Goal: Information Seeking & Learning: Learn about a topic

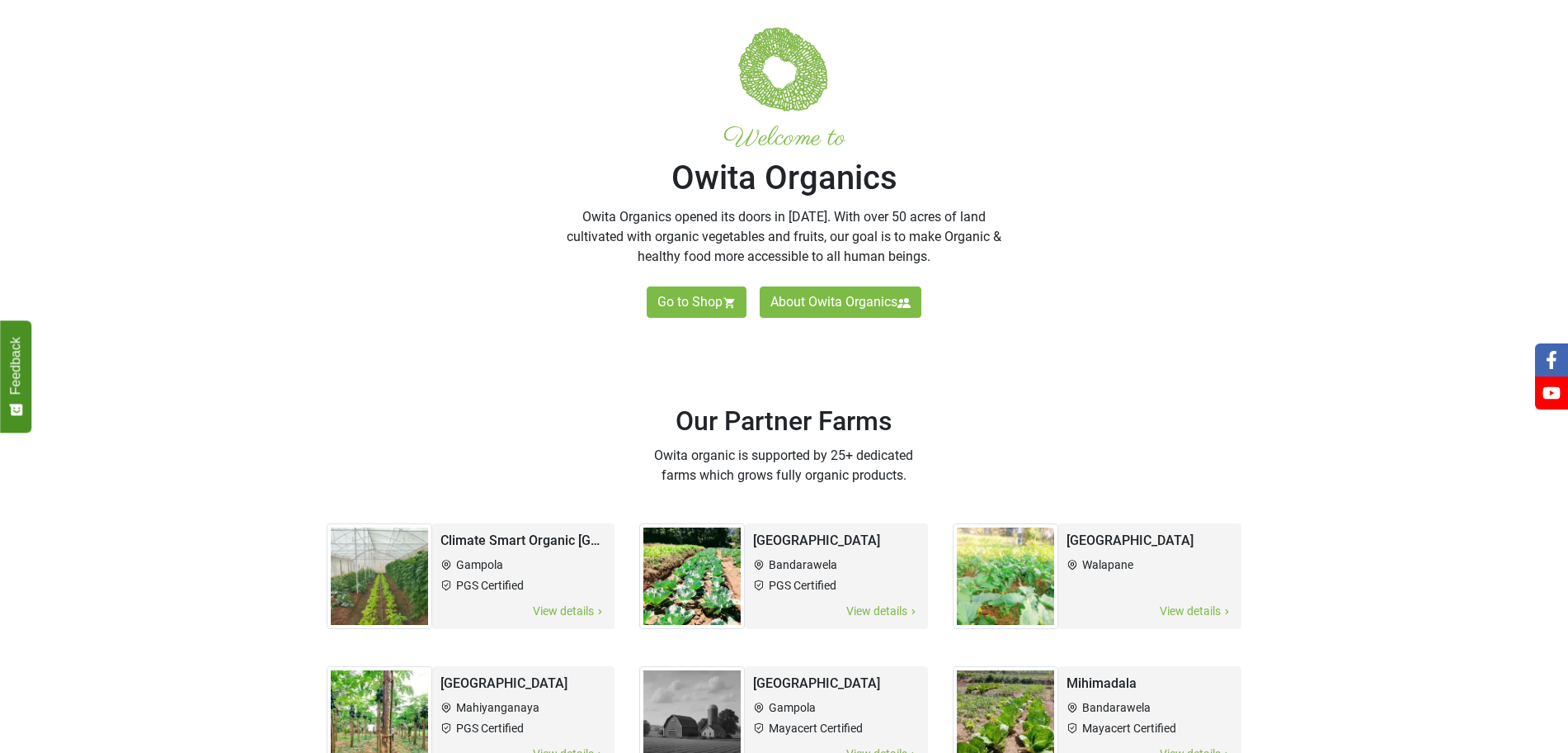
scroll to position [515, 0]
click at [471, 558] on li "Gampola" at bounding box center [524, 566] width 166 height 18
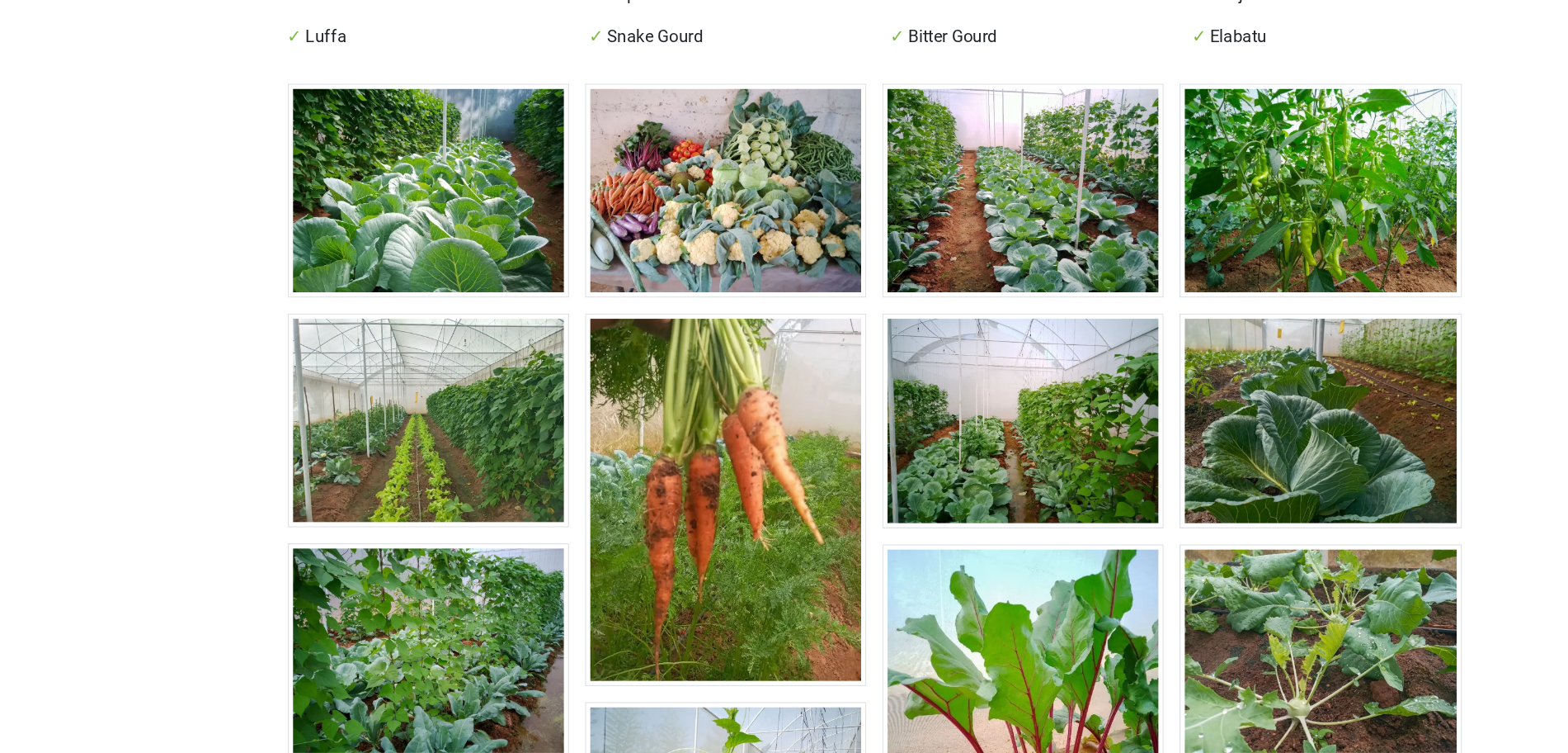
scroll to position [414, 0]
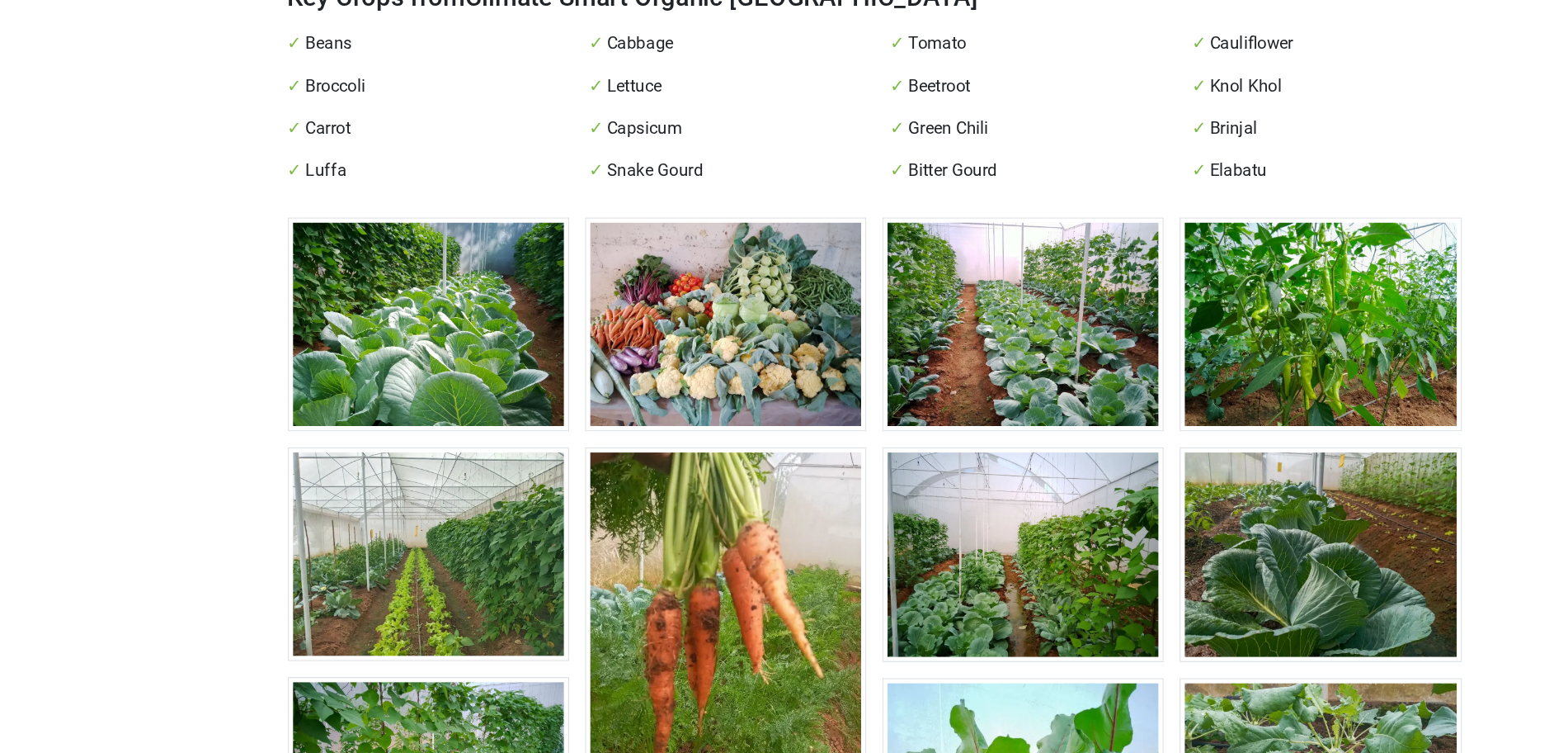
click at [474, 253] on img at bounding box center [436, 312] width 220 height 167
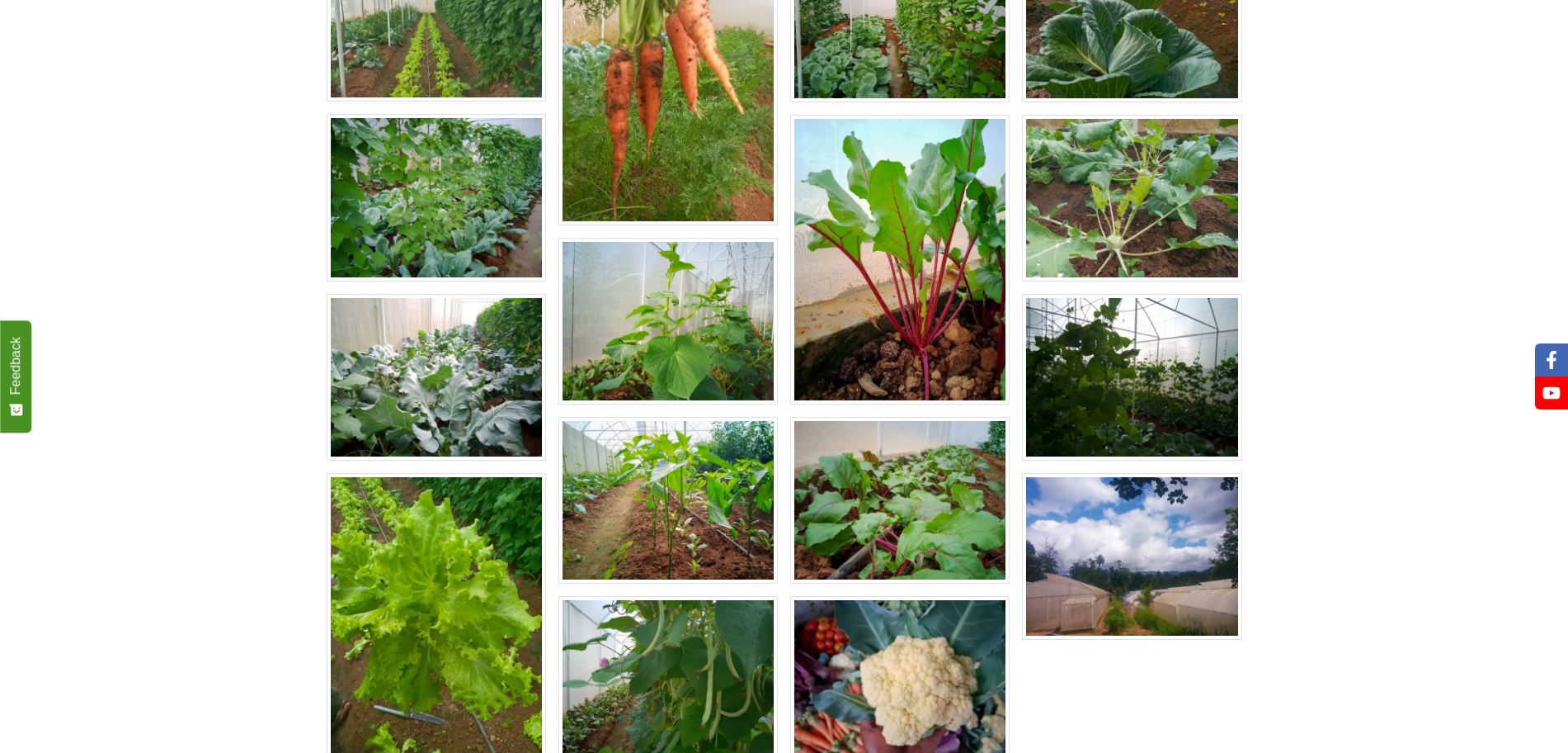
scroll to position [895, 0]
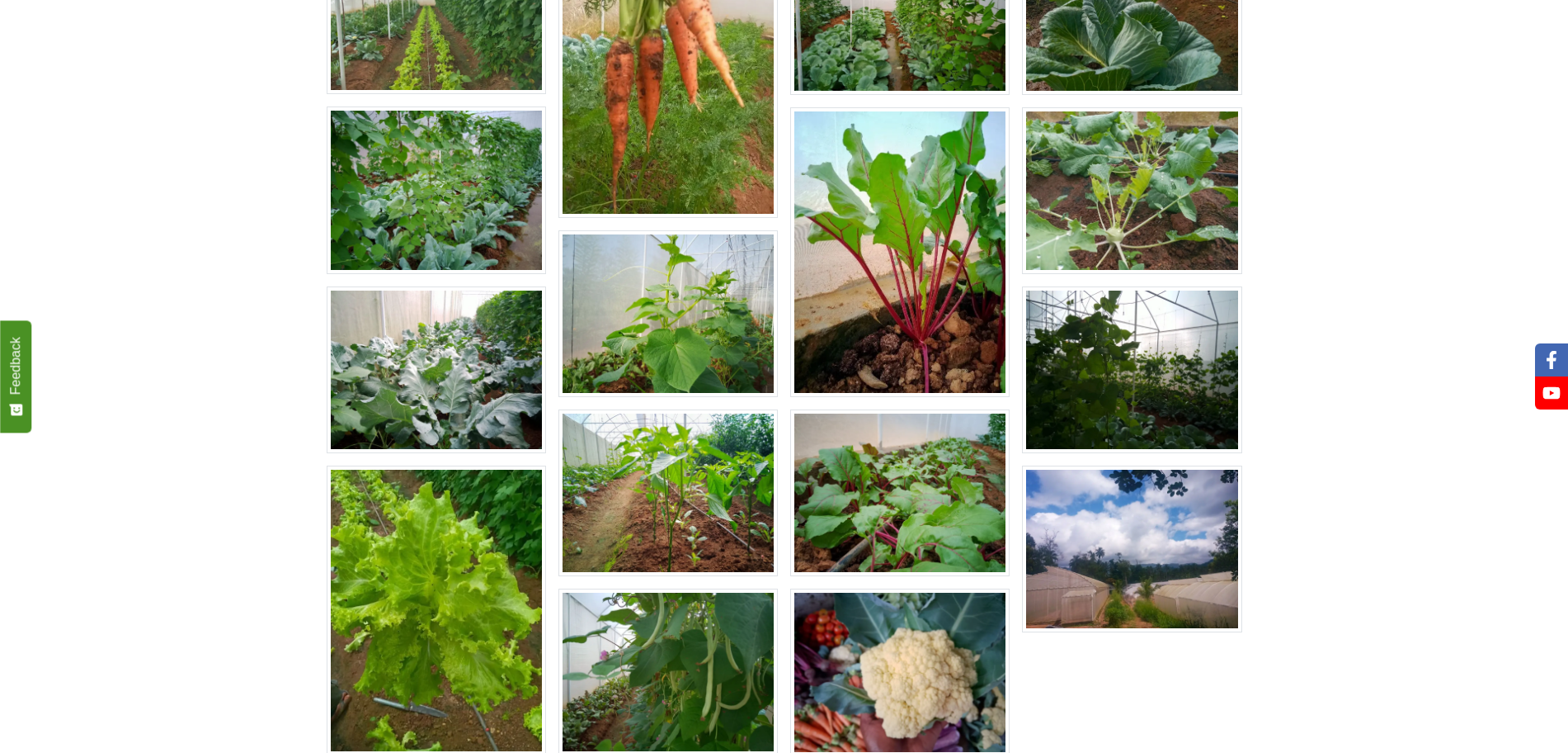
click at [840, 410] on img at bounding box center [899, 493] width 220 height 167
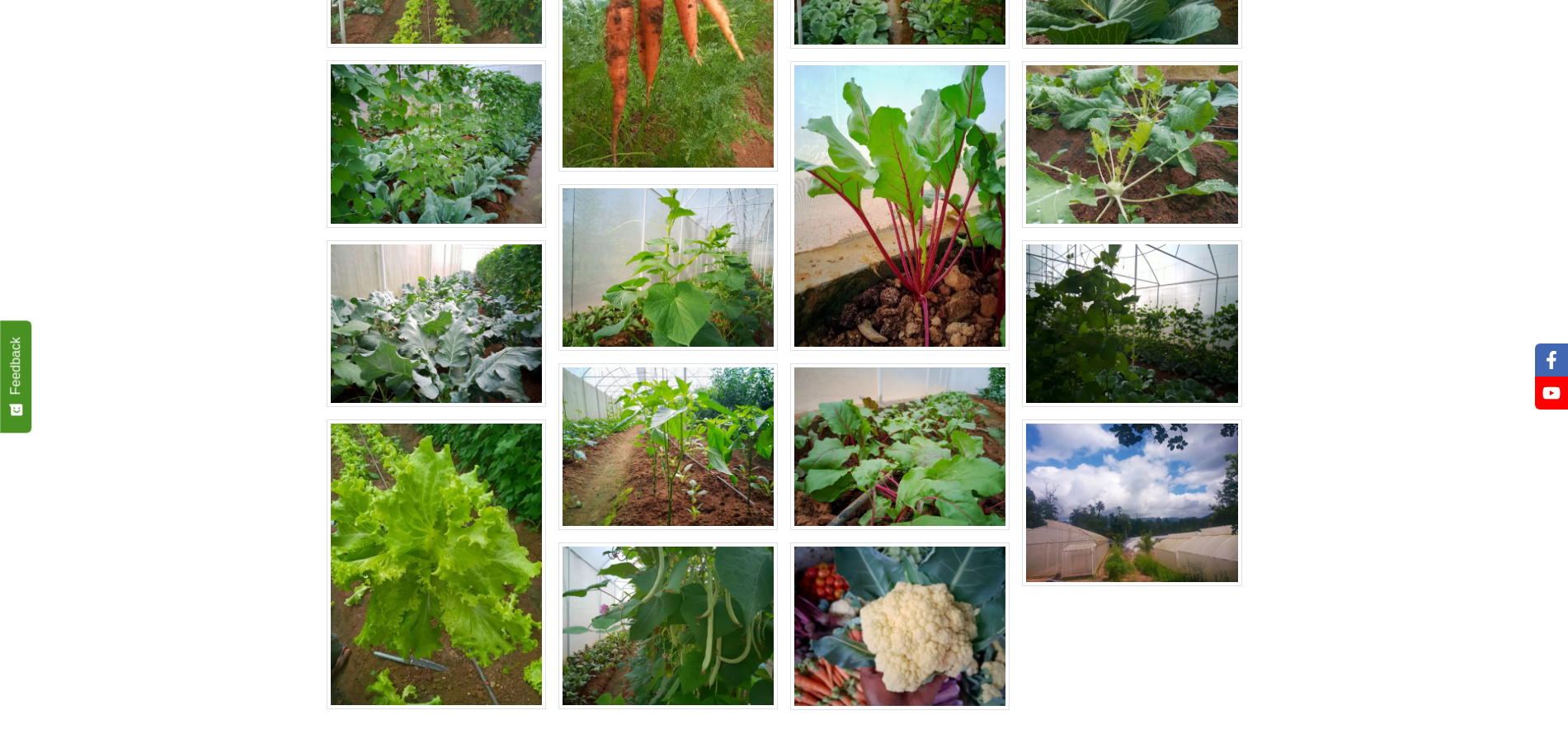
scroll to position [944, 0]
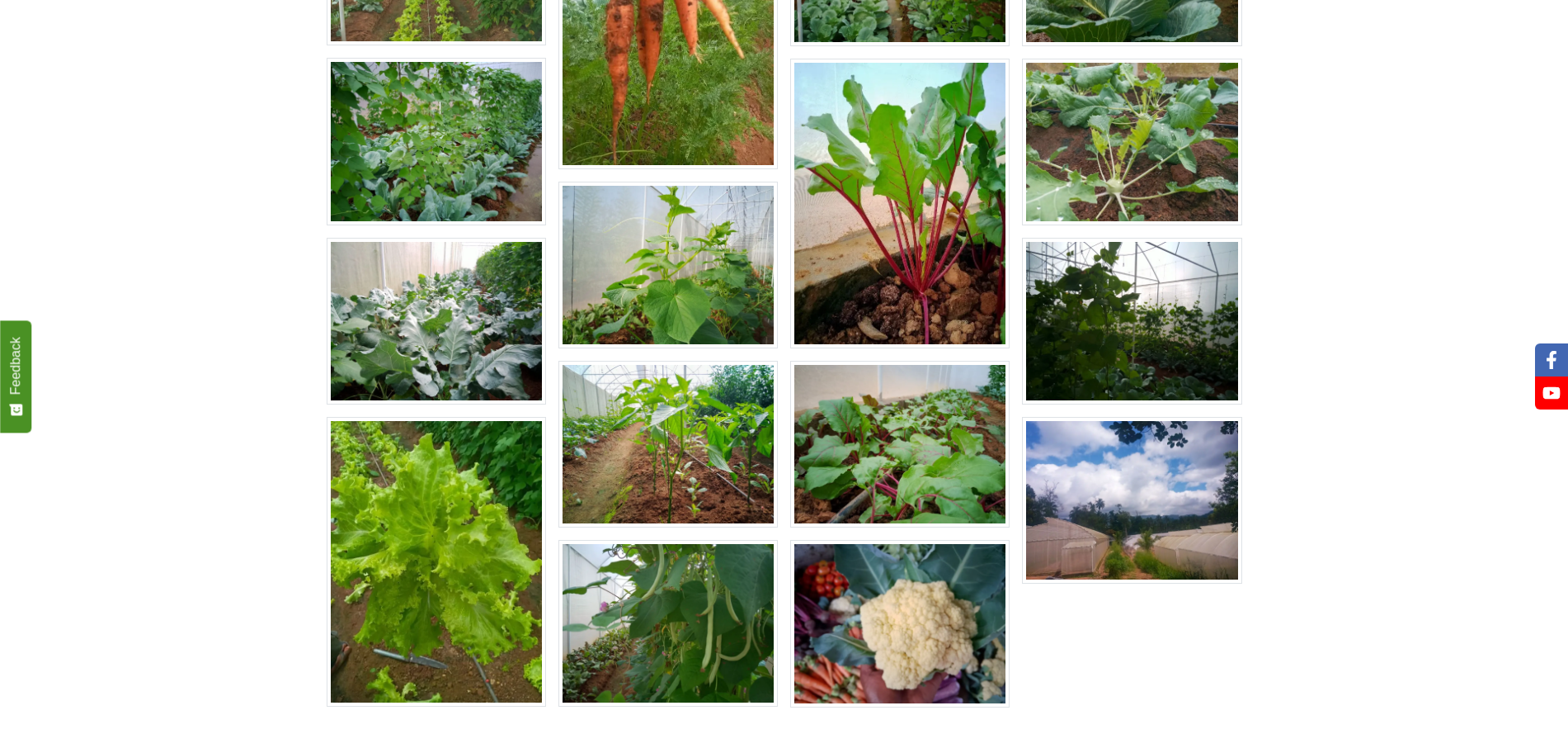
click at [633, 540] on img at bounding box center [668, 623] width 220 height 167
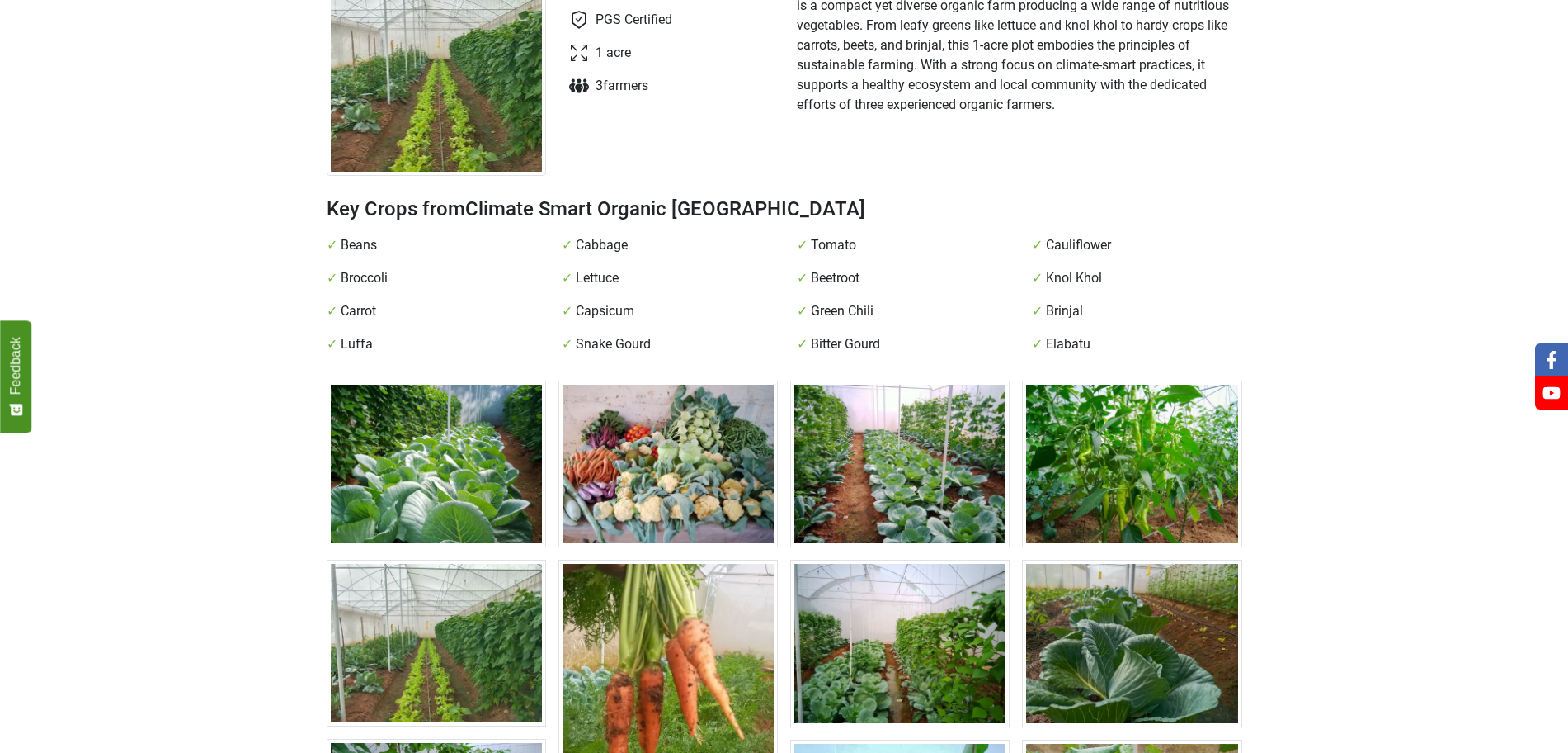
scroll to position [0, 0]
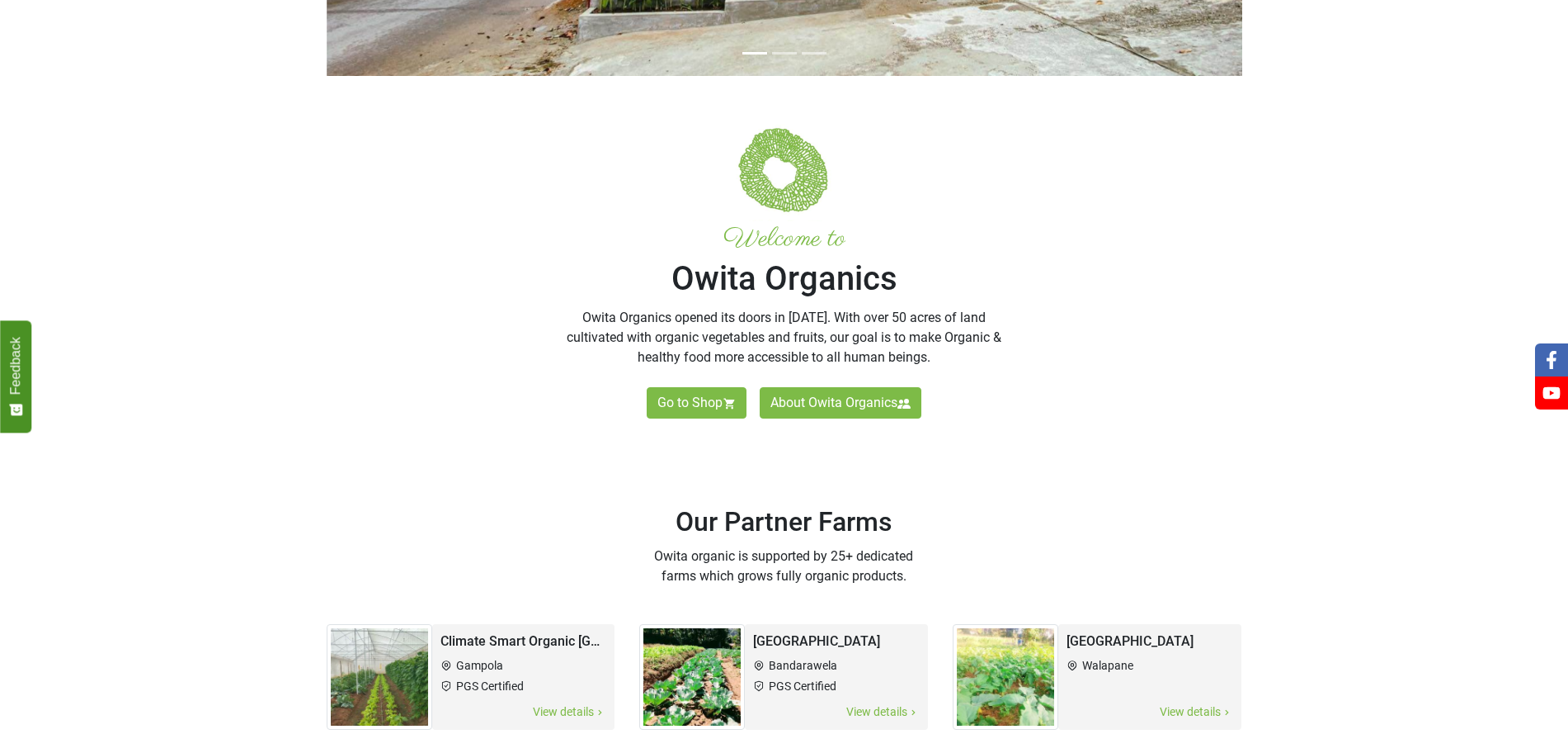
scroll to position [461, 0]
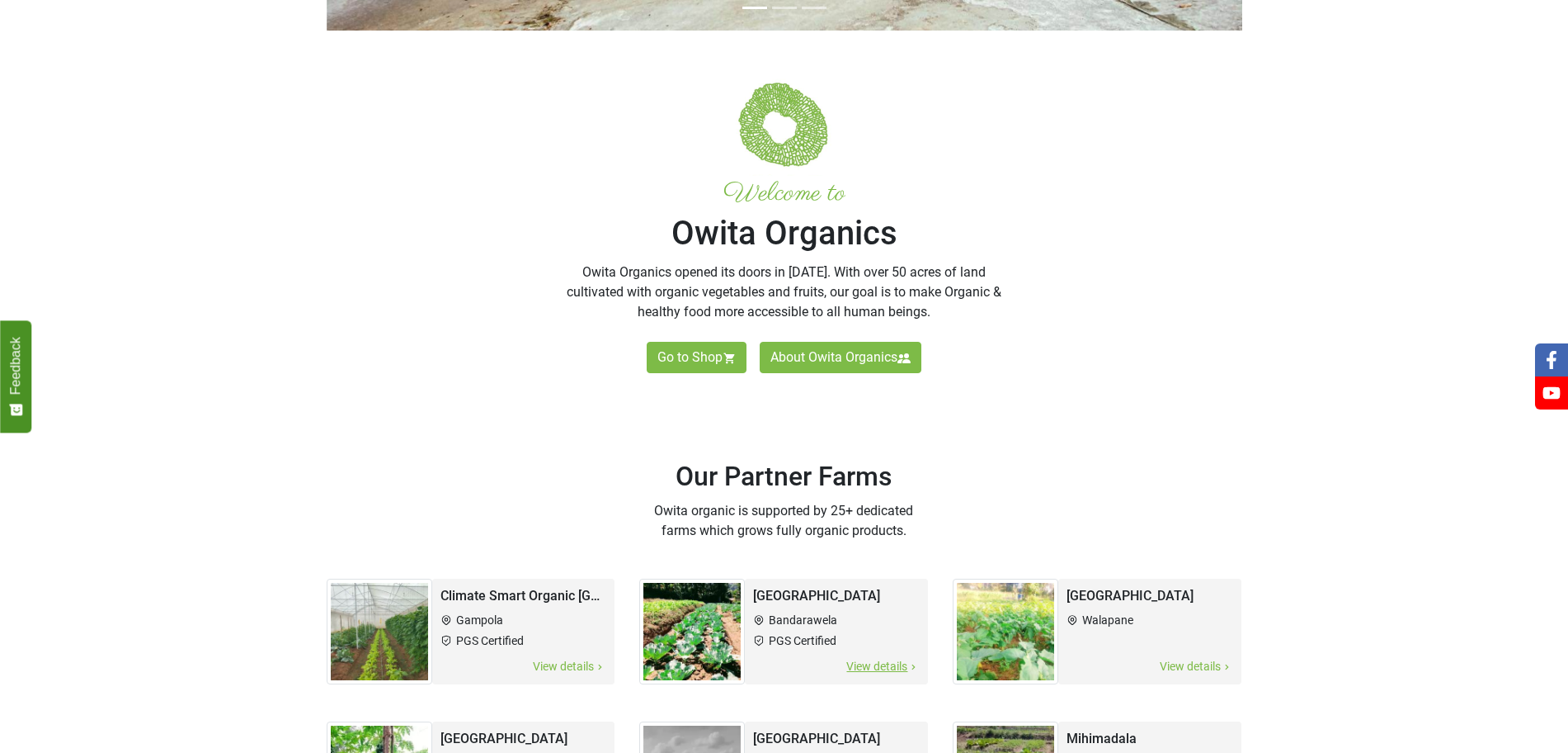
click at [756, 612] on li "Bandarawela" at bounding box center [837, 620] width 166 height 18
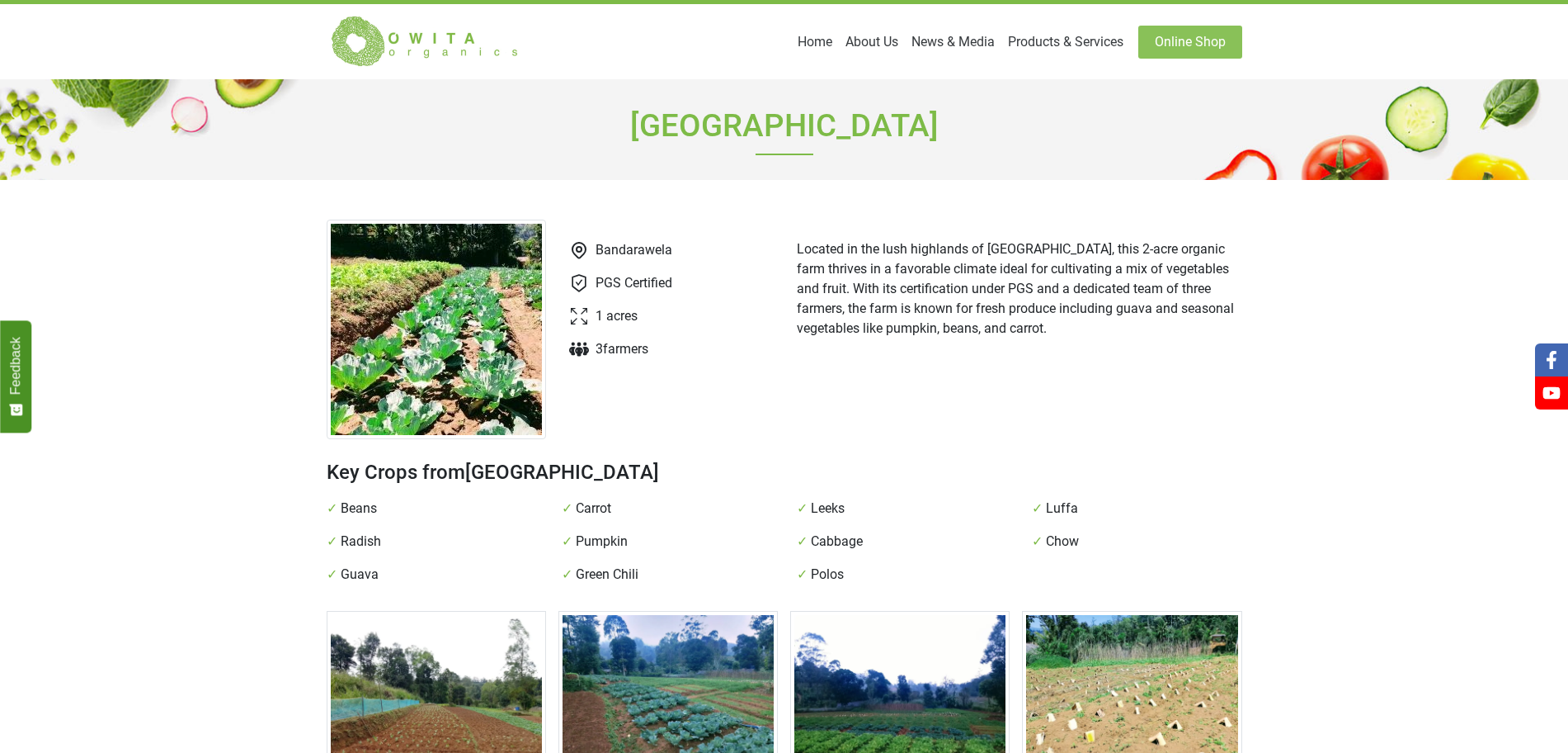
click at [457, 327] on img at bounding box center [436, 329] width 220 height 220
click at [422, 312] on img at bounding box center [436, 329] width 220 height 220
click at [431, 340] on img at bounding box center [436, 329] width 220 height 220
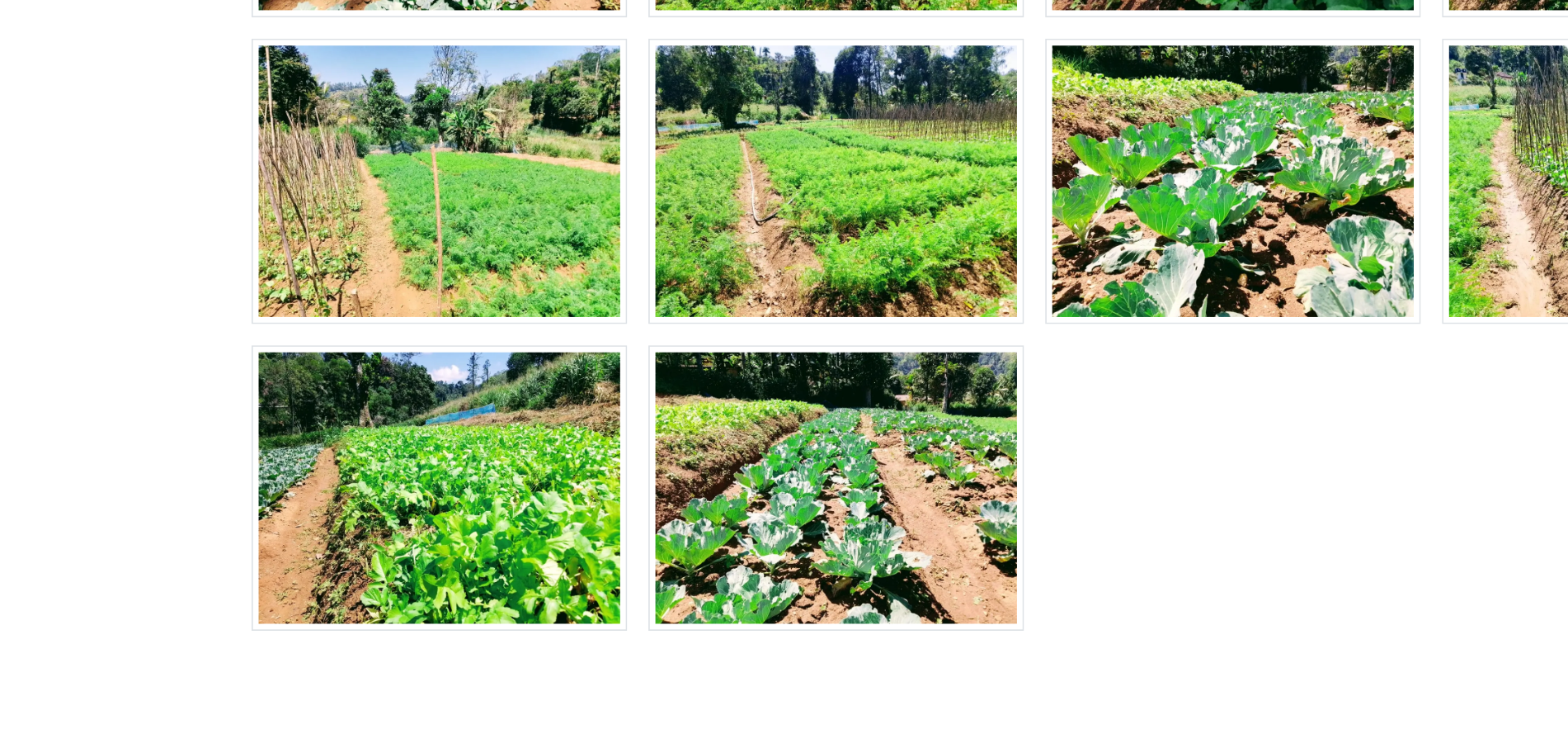
scroll to position [635, 0]
click at [616, 553] on img at bounding box center [668, 597] width 220 height 167
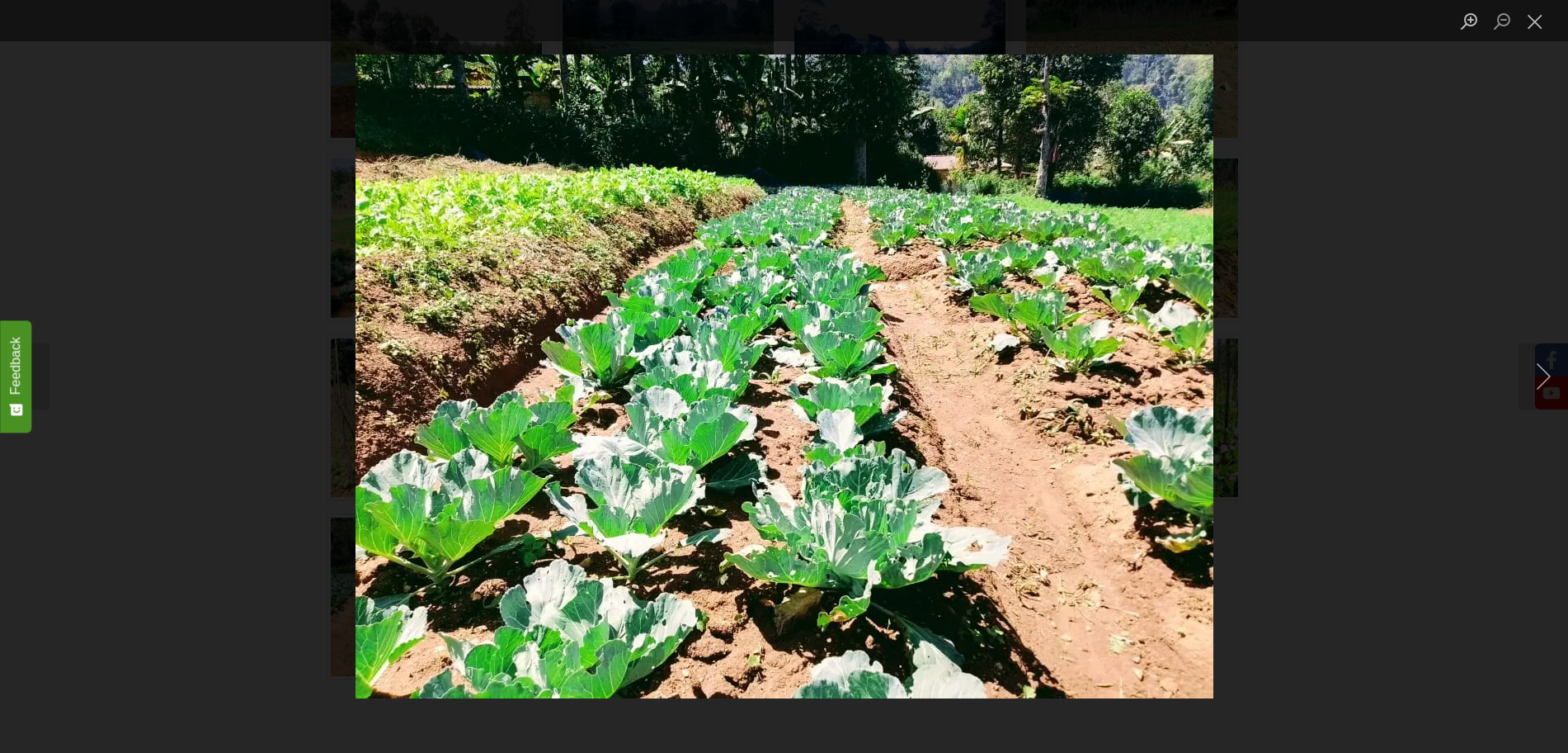
click at [1018, 204] on img "Lightbox" at bounding box center [784, 376] width 858 height 644
click at [790, 181] on img "Lightbox" at bounding box center [784, 376] width 858 height 644
click at [1222, 175] on div "Lightbox" at bounding box center [784, 376] width 1568 height 753
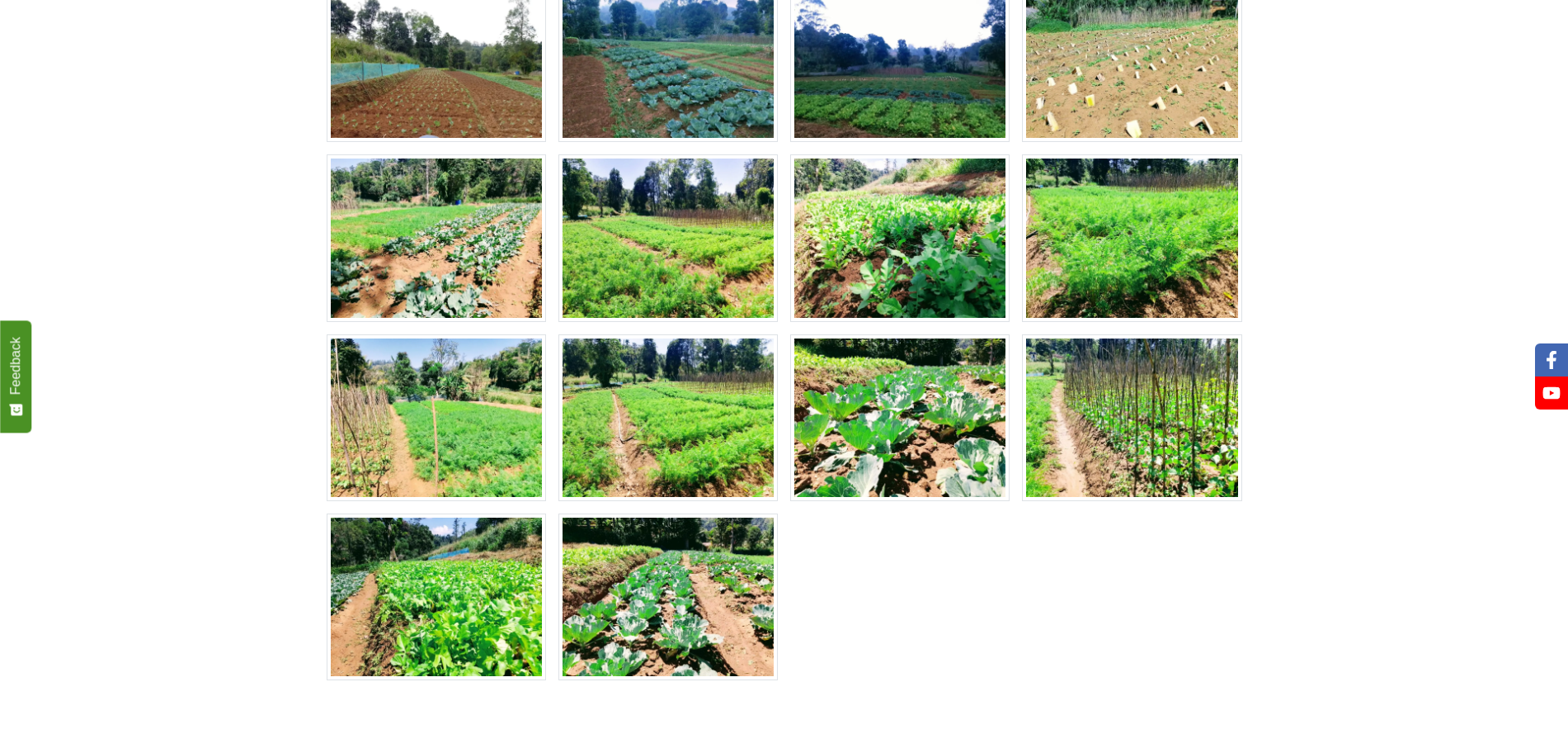
scroll to position [595, 0]
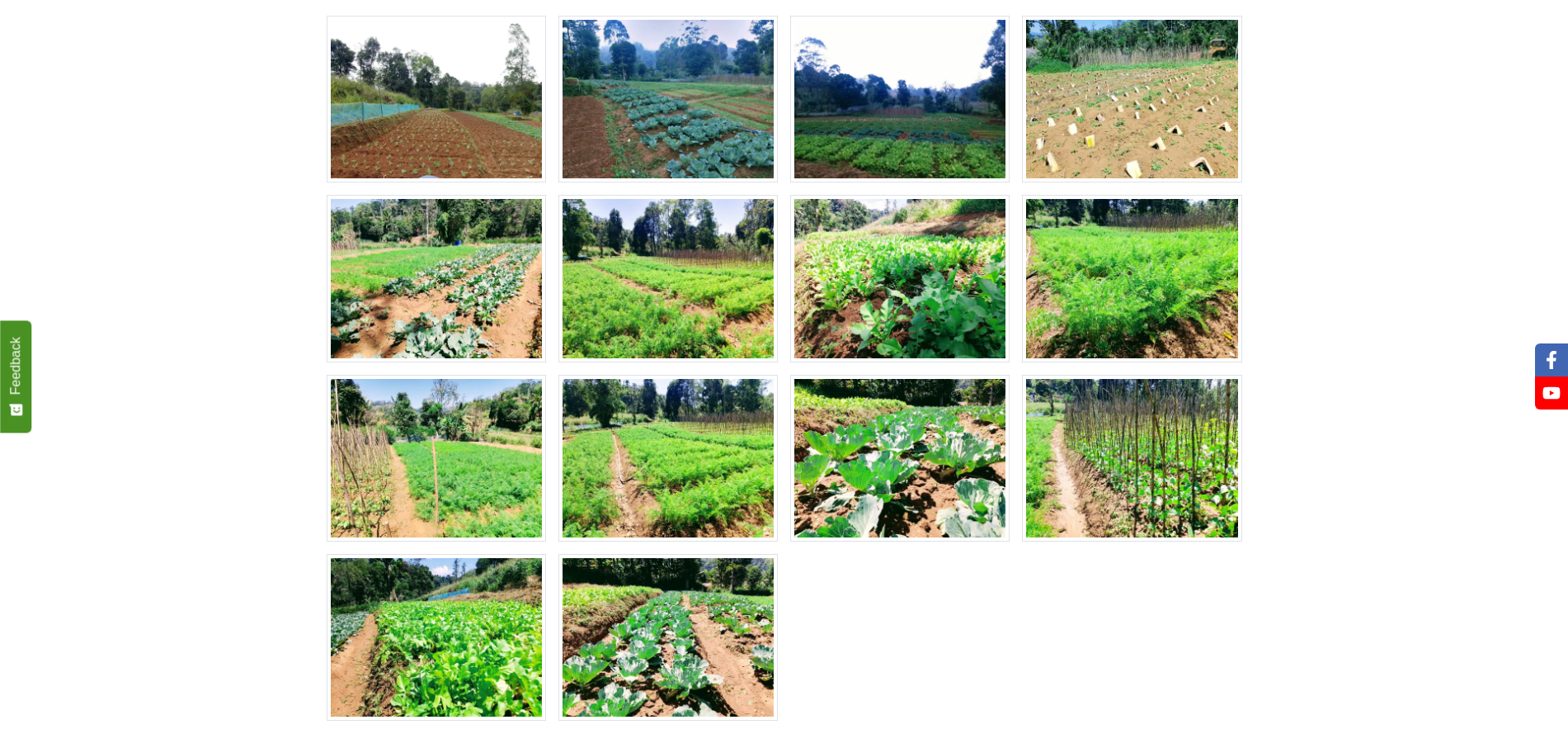
click at [1107, 411] on img at bounding box center [1131, 458] width 220 height 167
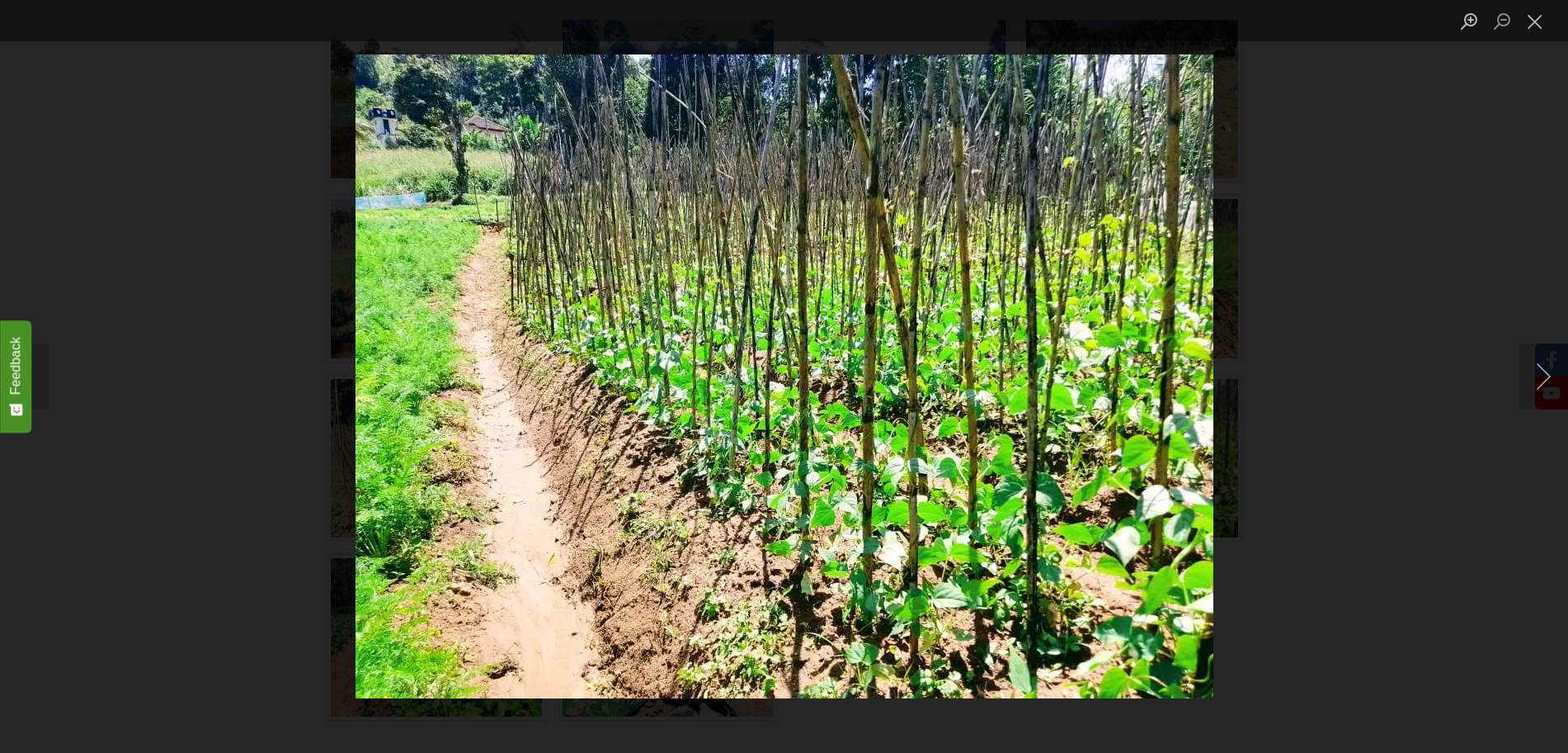
click at [1162, 173] on img "Lightbox" at bounding box center [784, 376] width 858 height 644
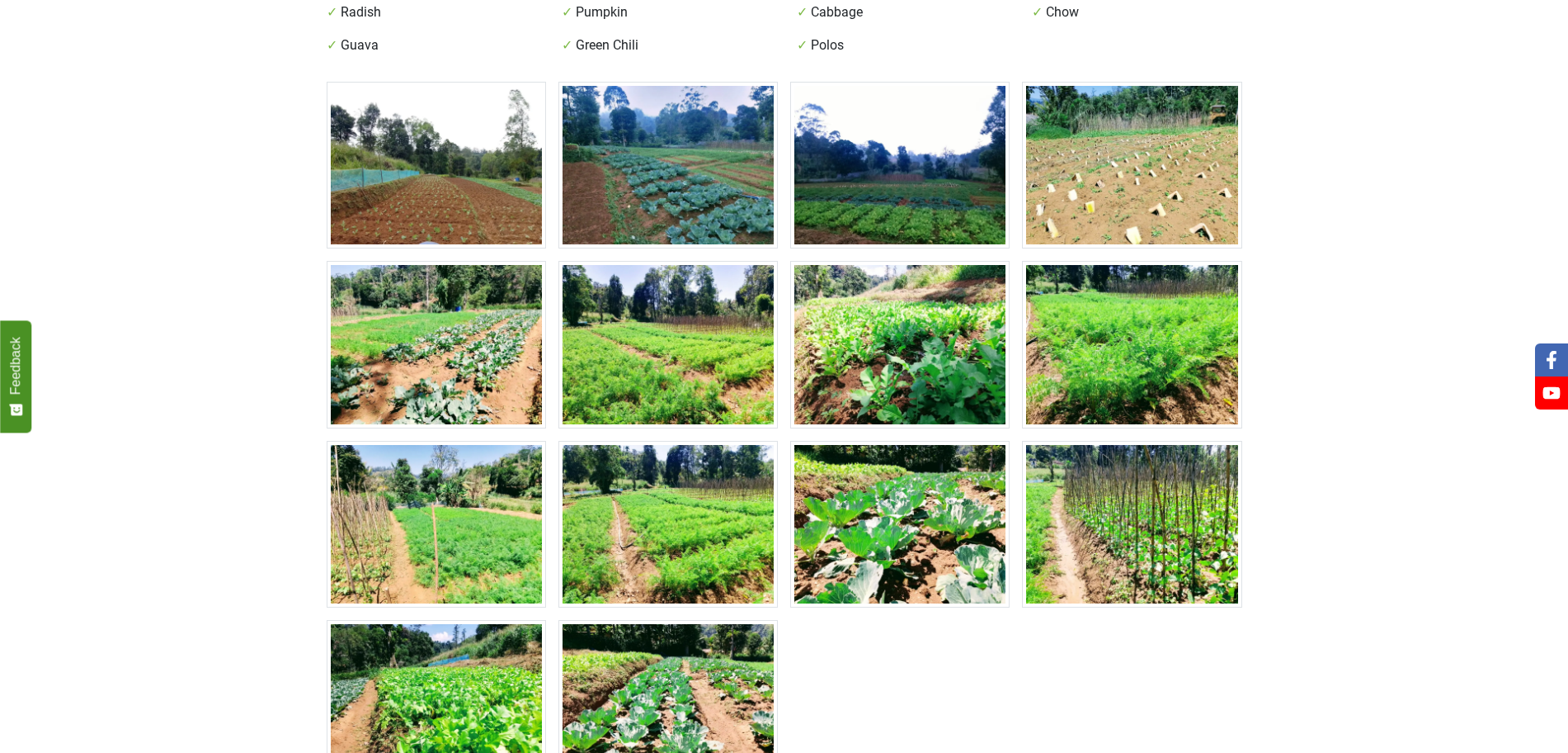
scroll to position [523, 0]
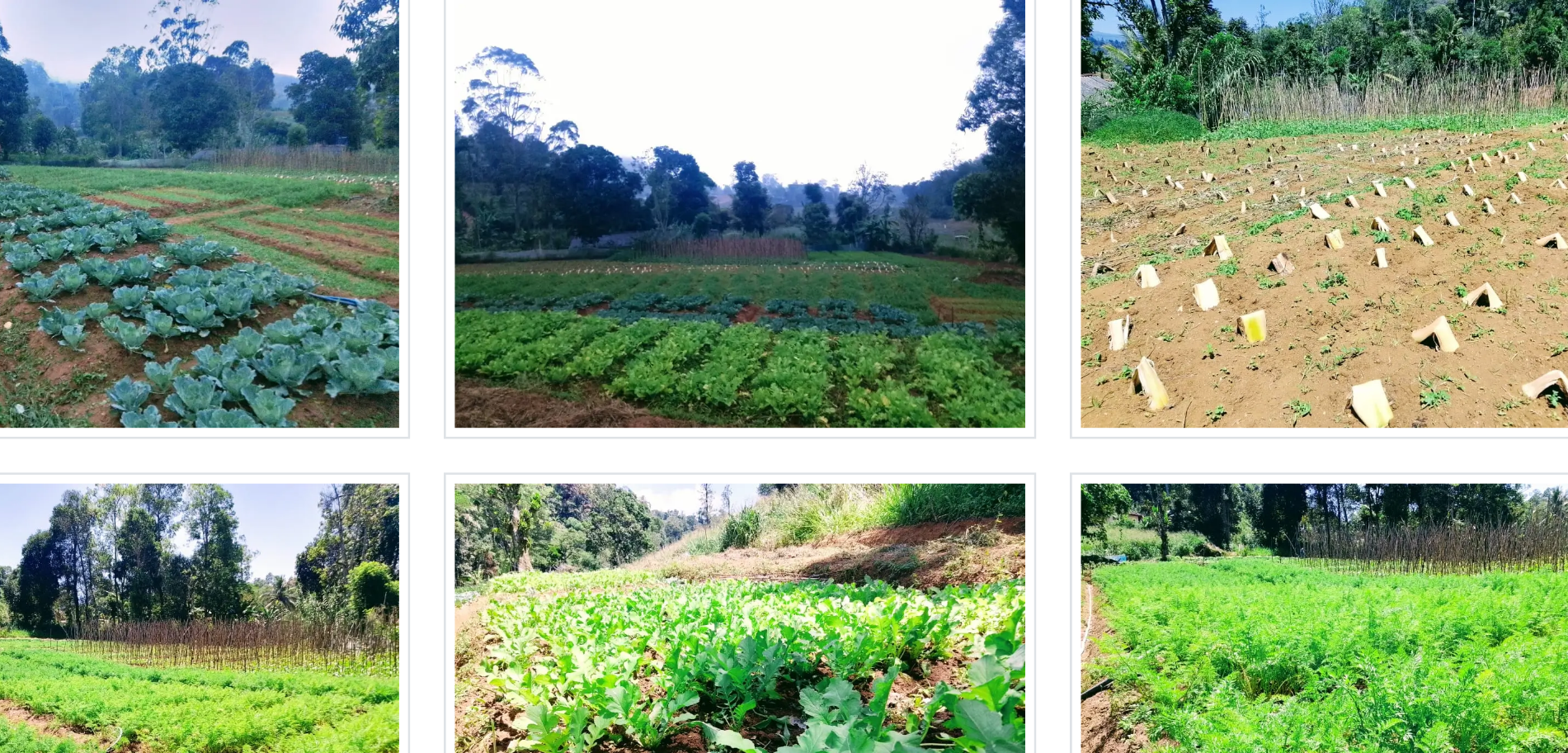
click at [957, 134] on img at bounding box center [899, 171] width 220 height 167
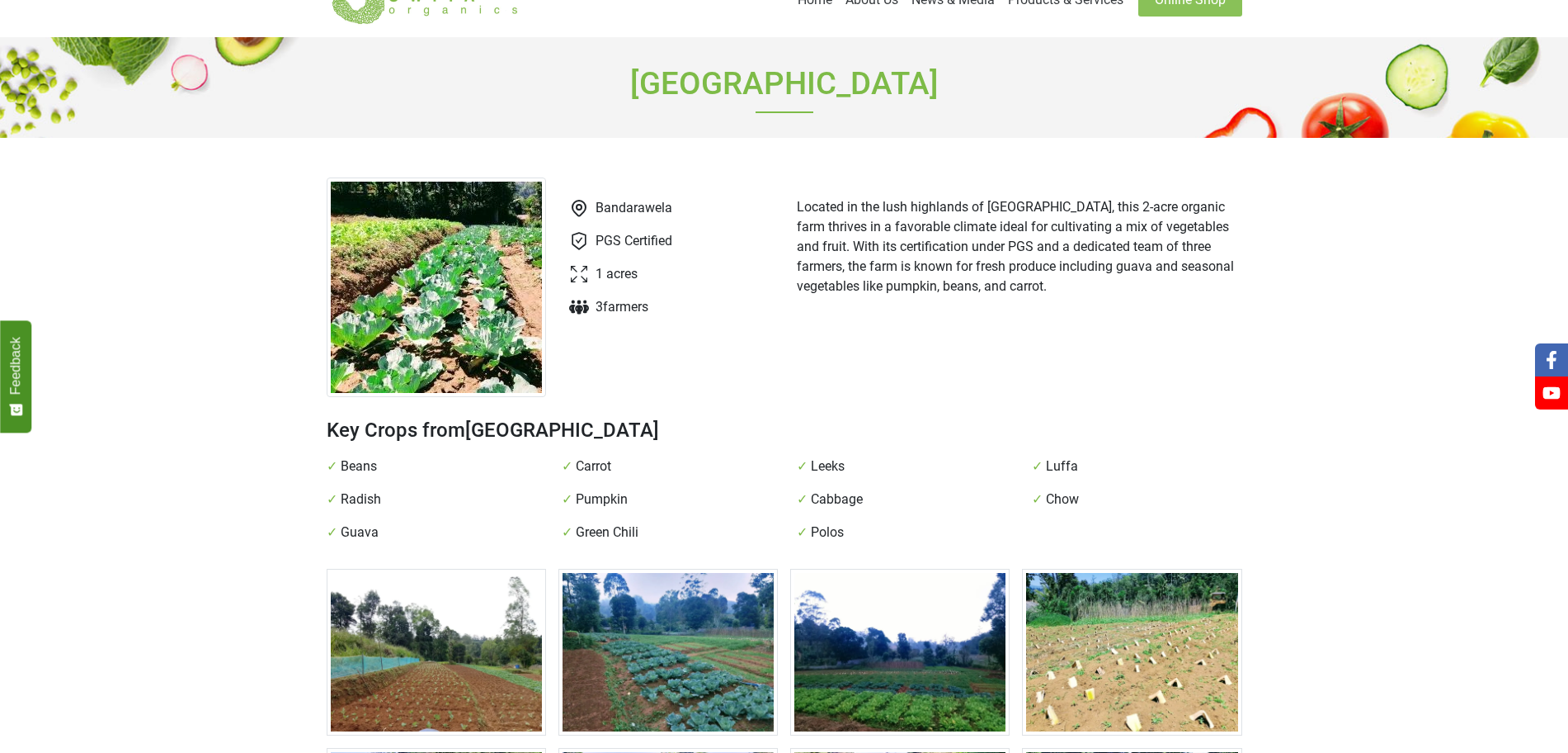
scroll to position [0, 0]
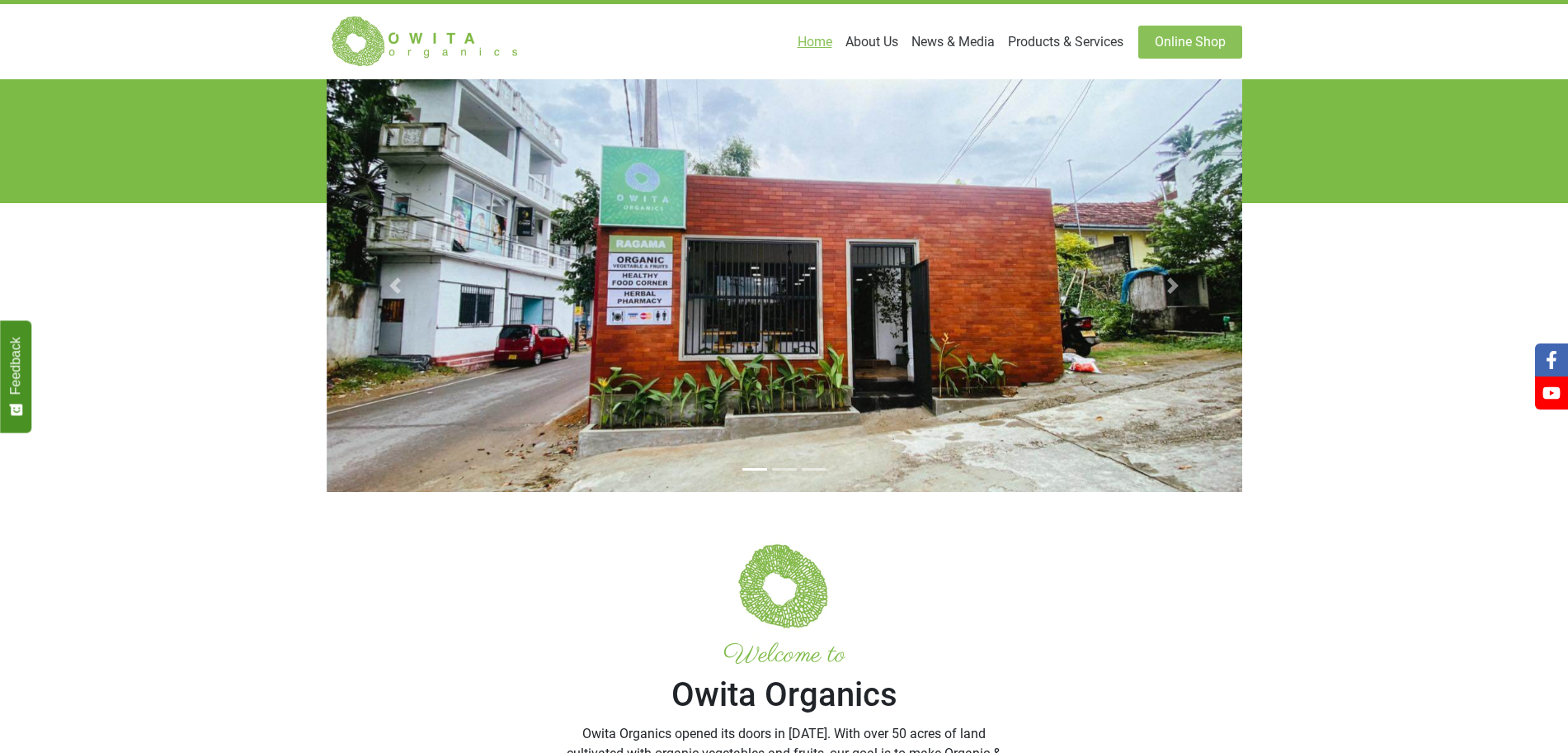
scroll to position [461, 0]
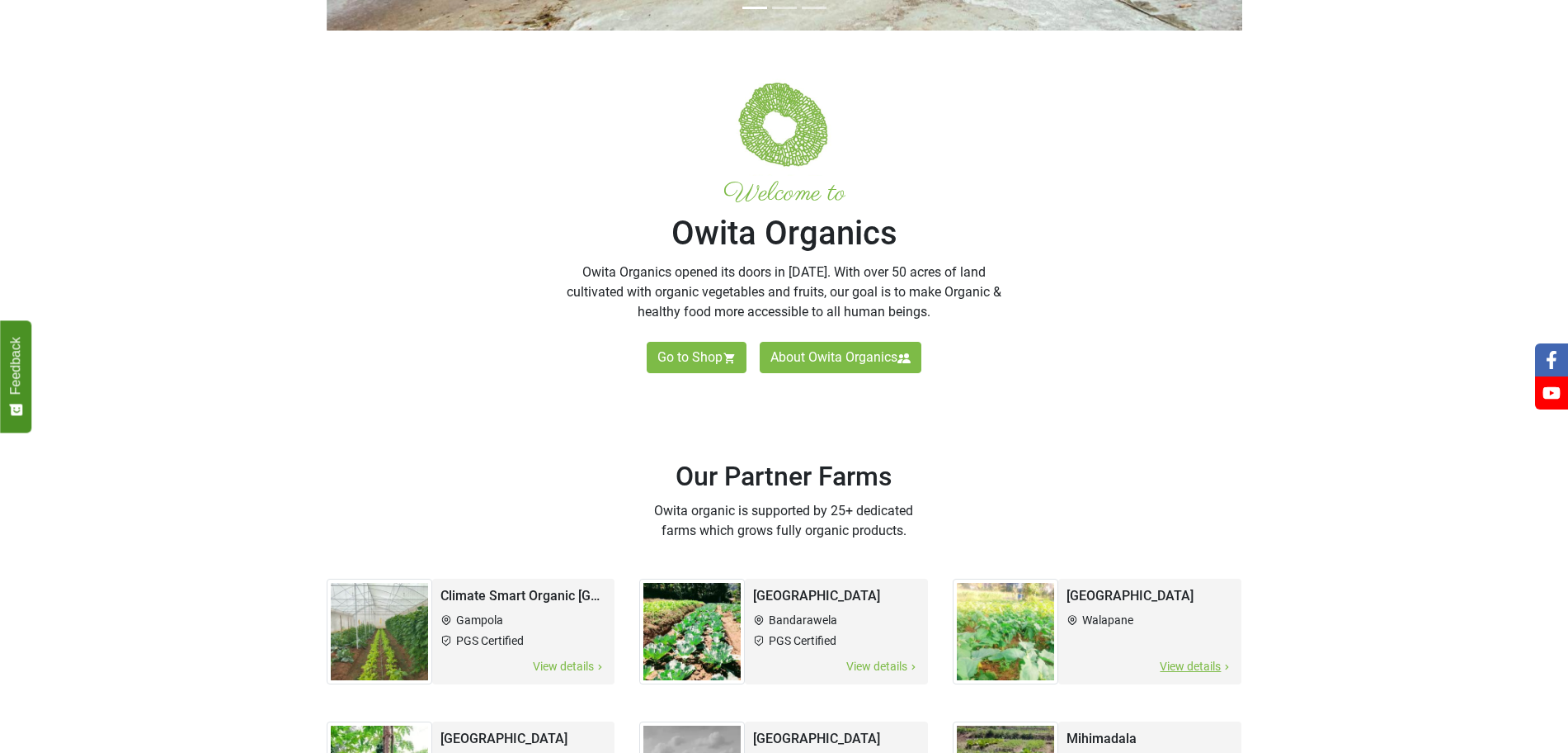
click at [1152, 586] on h2 "Walapane Farm" at bounding box center [1150, 595] width 166 height 18
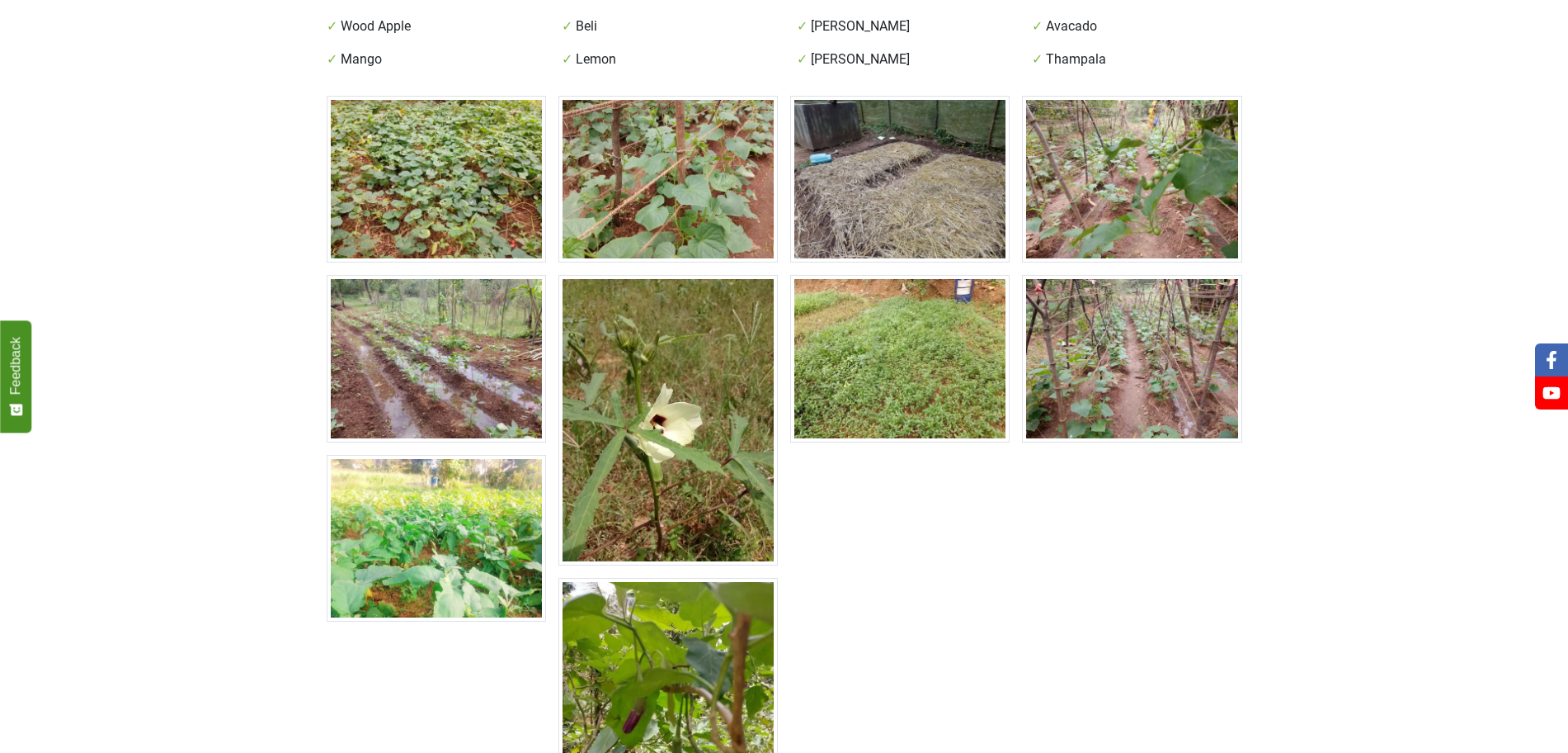
scroll to position [576, 0]
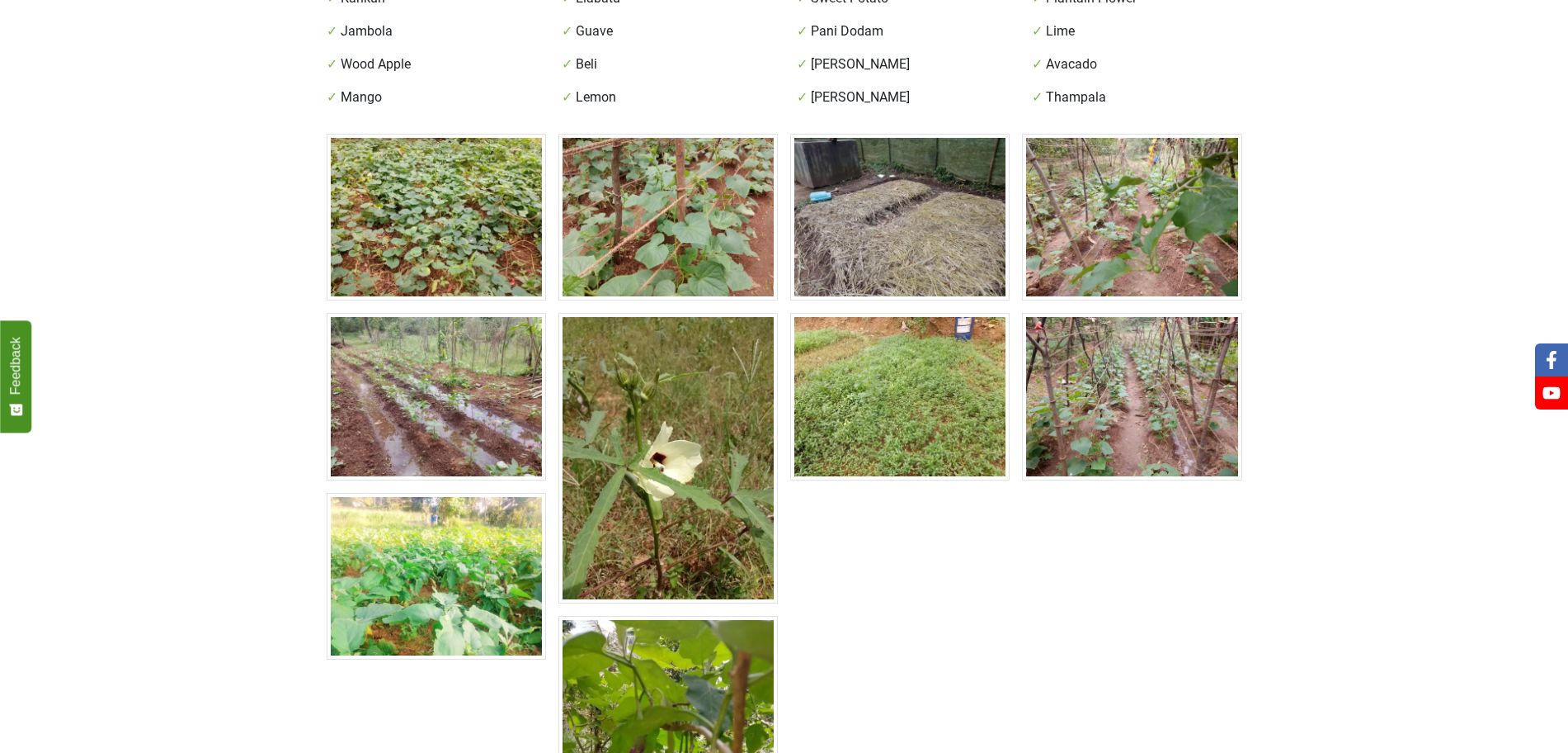
click at [482, 312] on img at bounding box center [436, 396] width 220 height 167
click at [499, 148] on img at bounding box center [436, 217] width 220 height 167
click at [652, 134] on img at bounding box center [668, 217] width 220 height 167
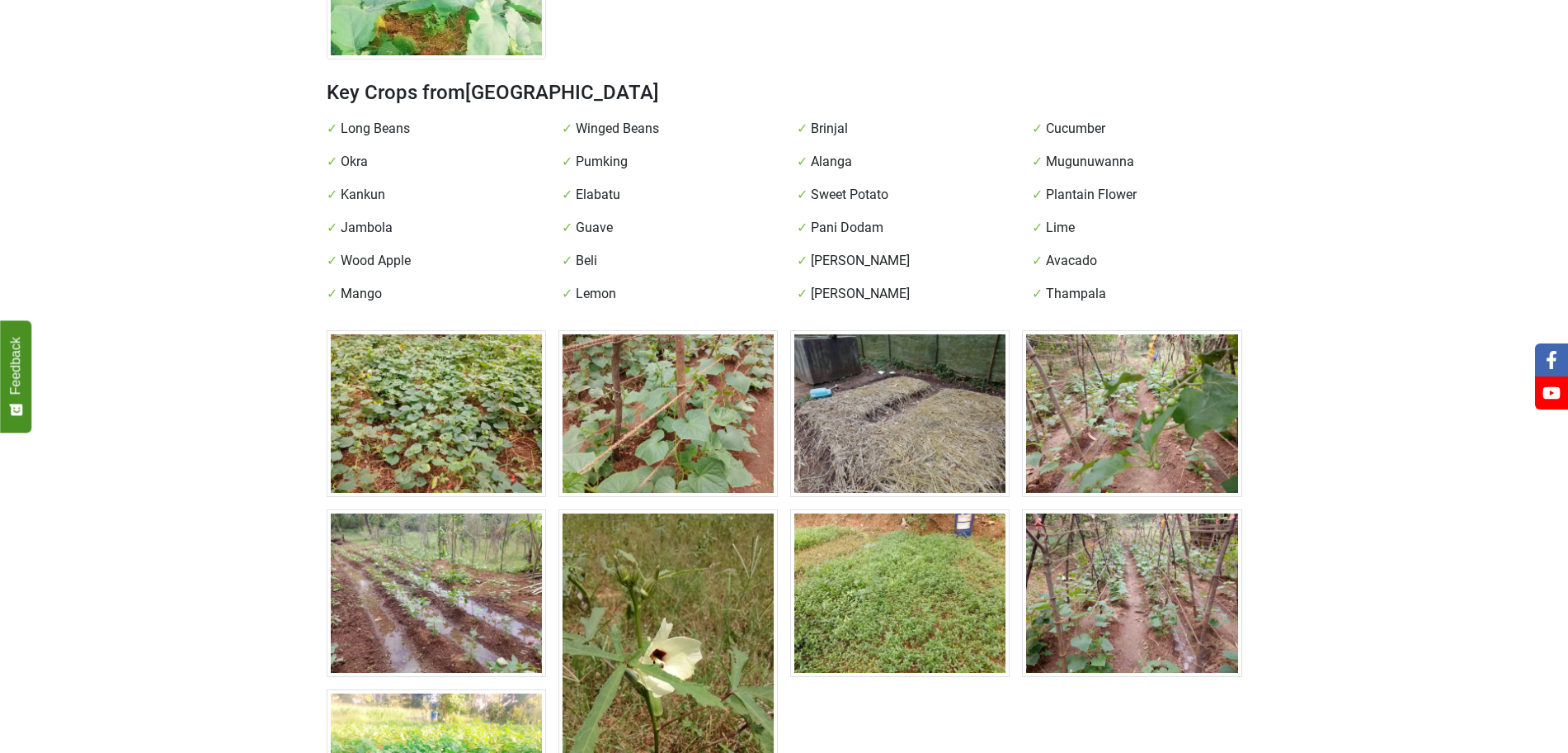
scroll to position [376, 0]
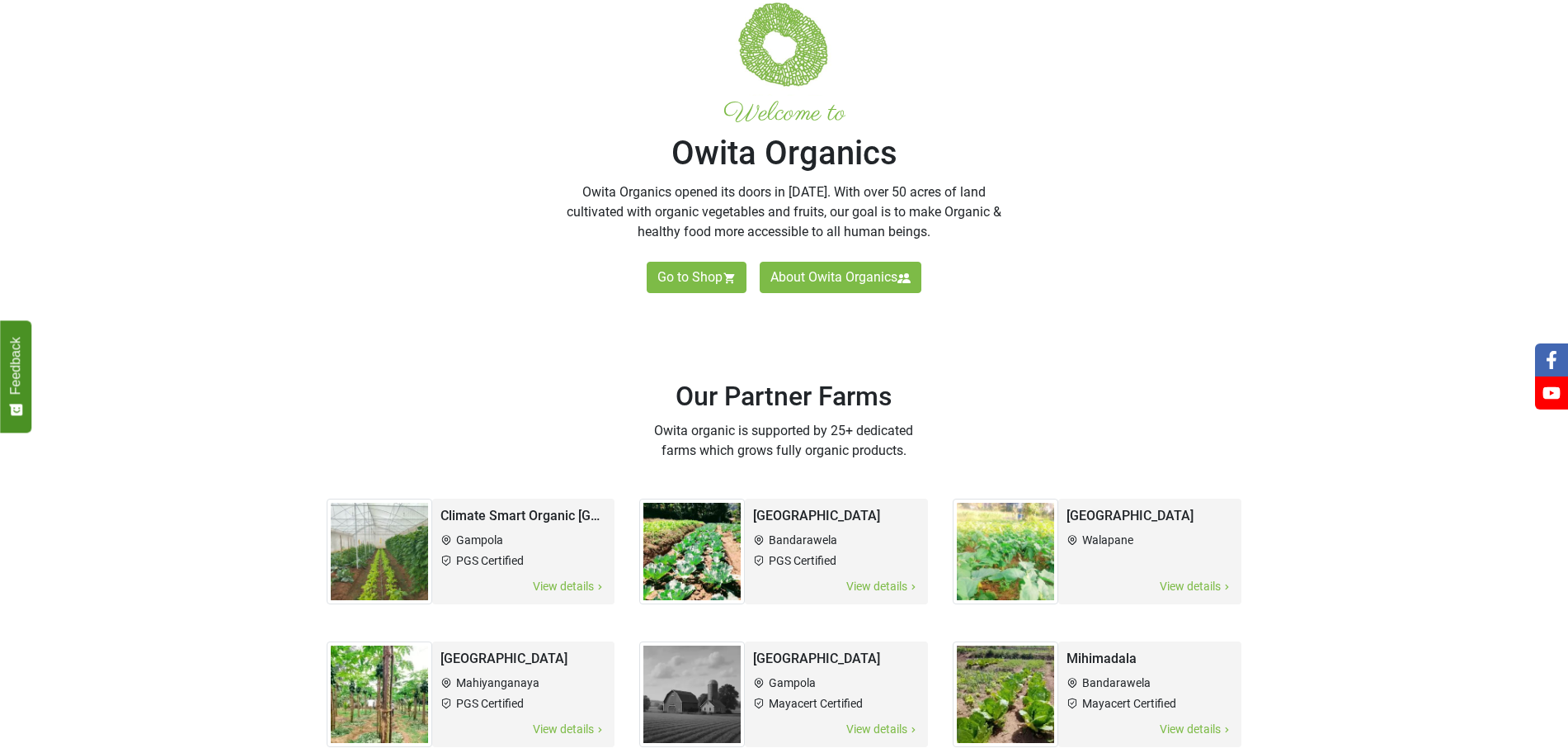
scroll to position [552, 0]
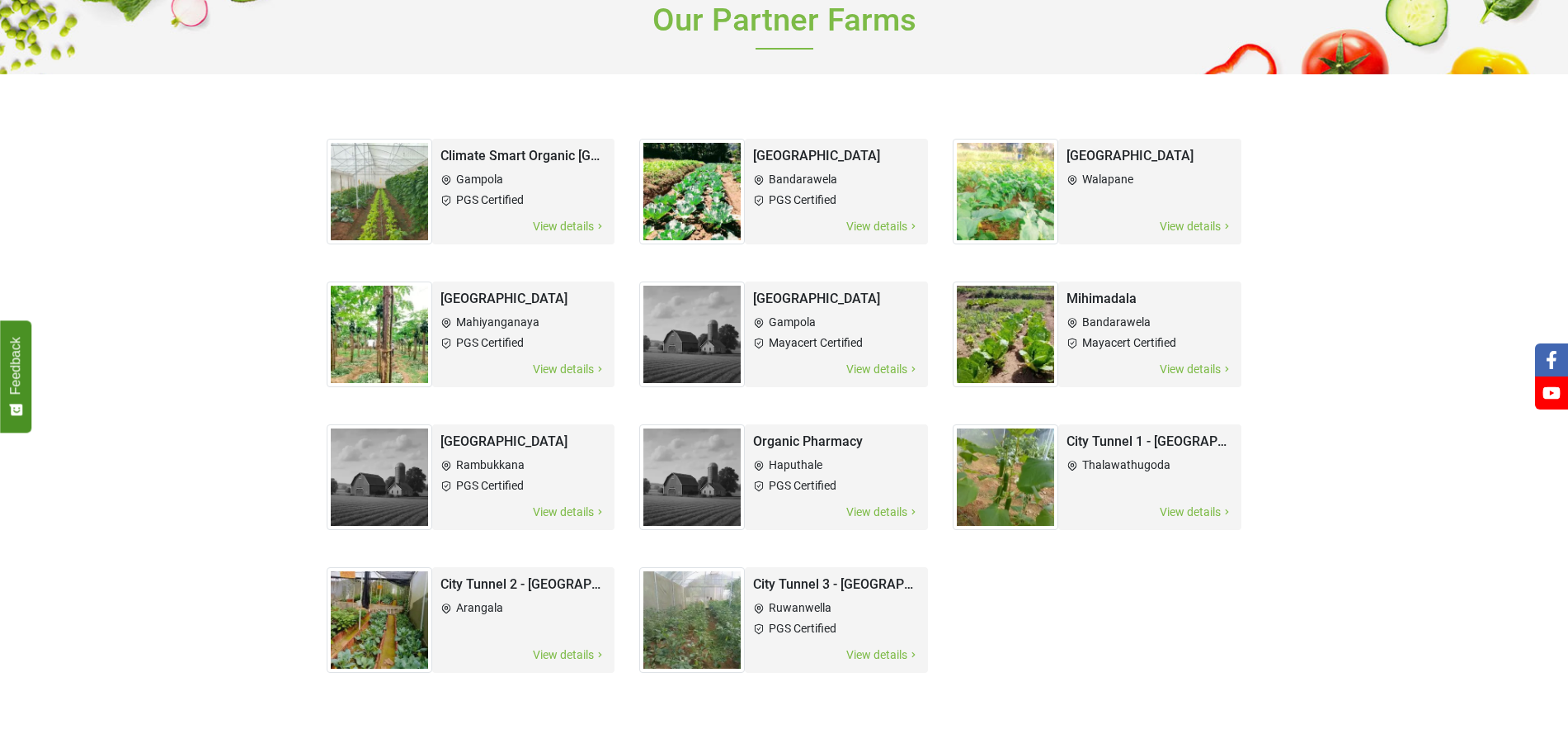
scroll to position [110, 0]
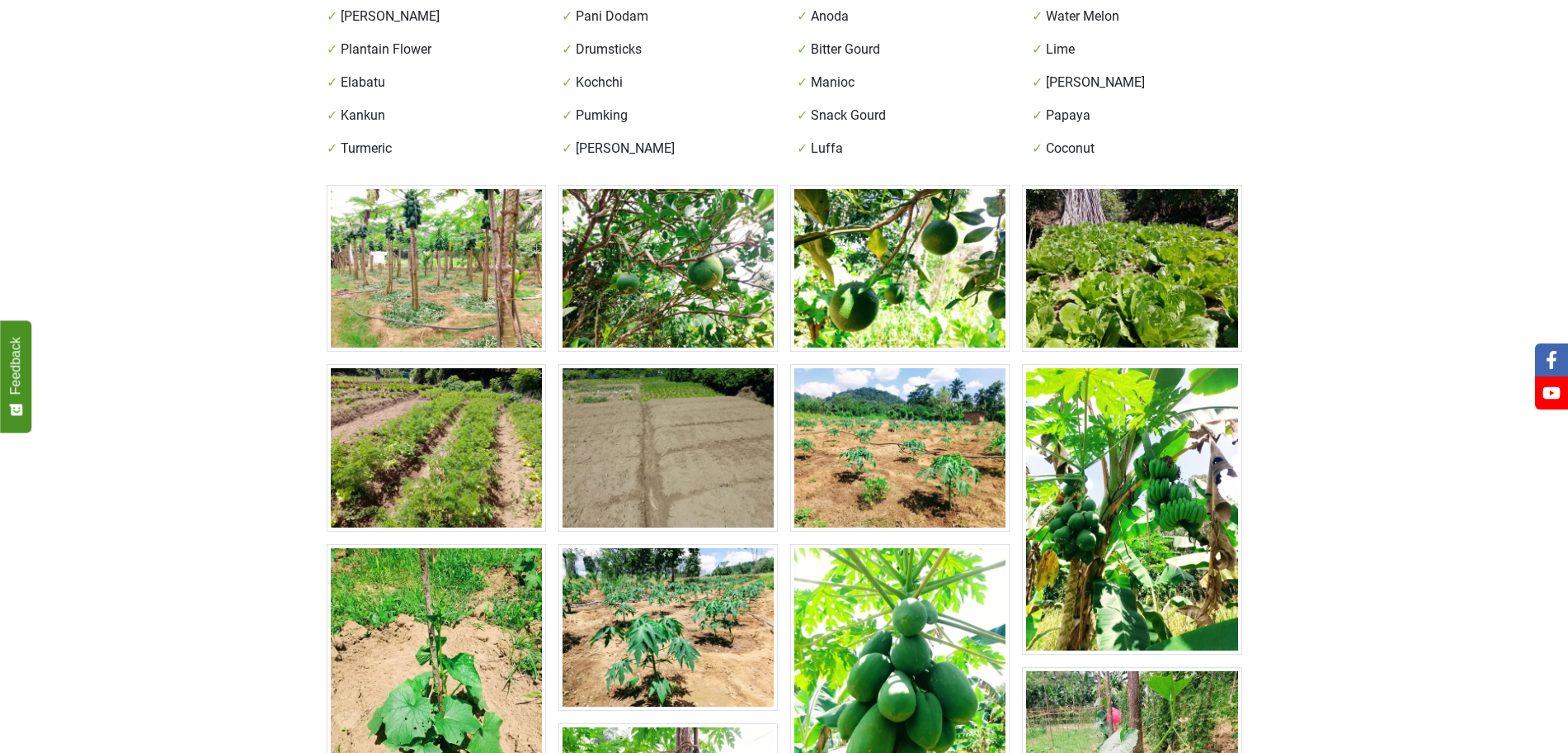
scroll to position [558, 0]
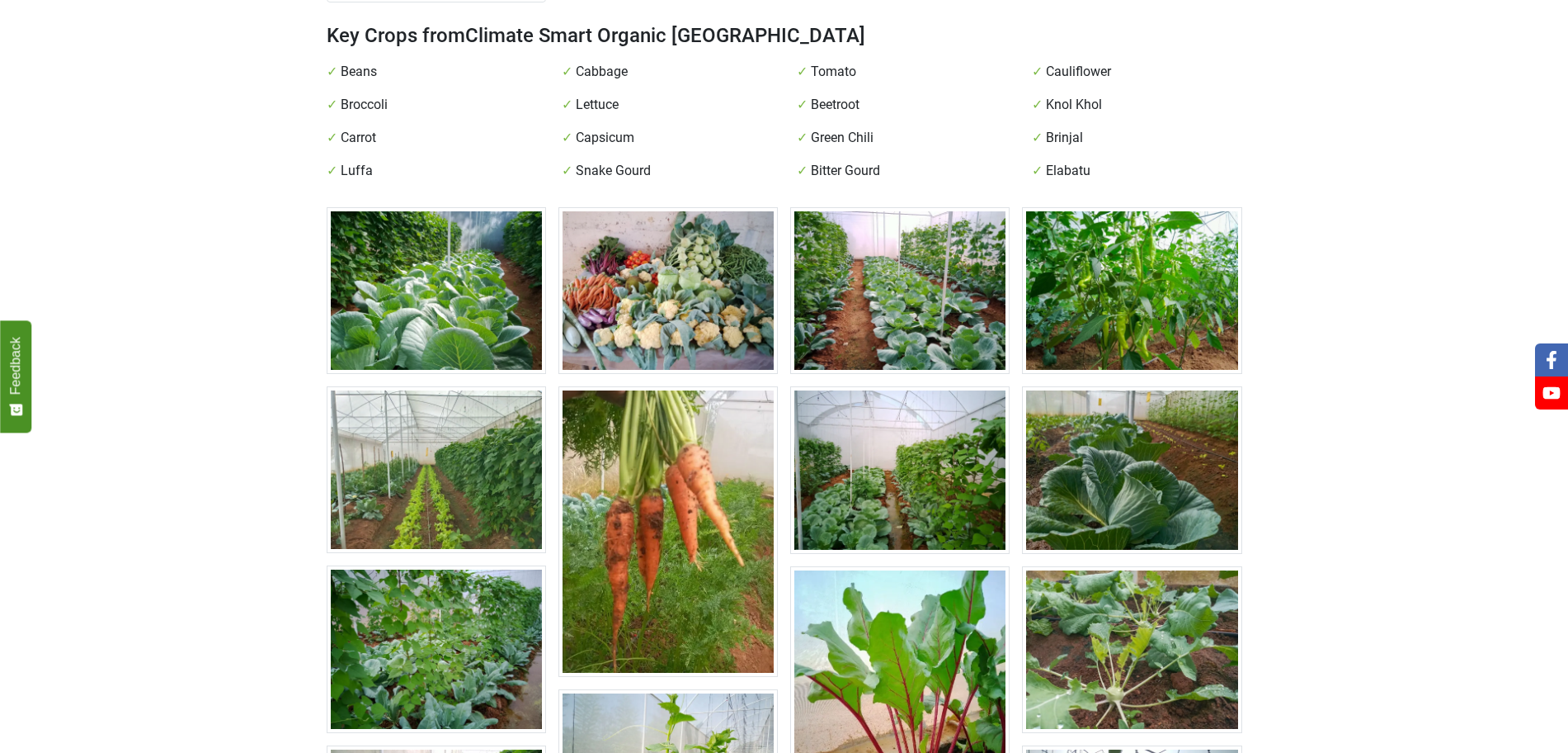
scroll to position [442, 0]
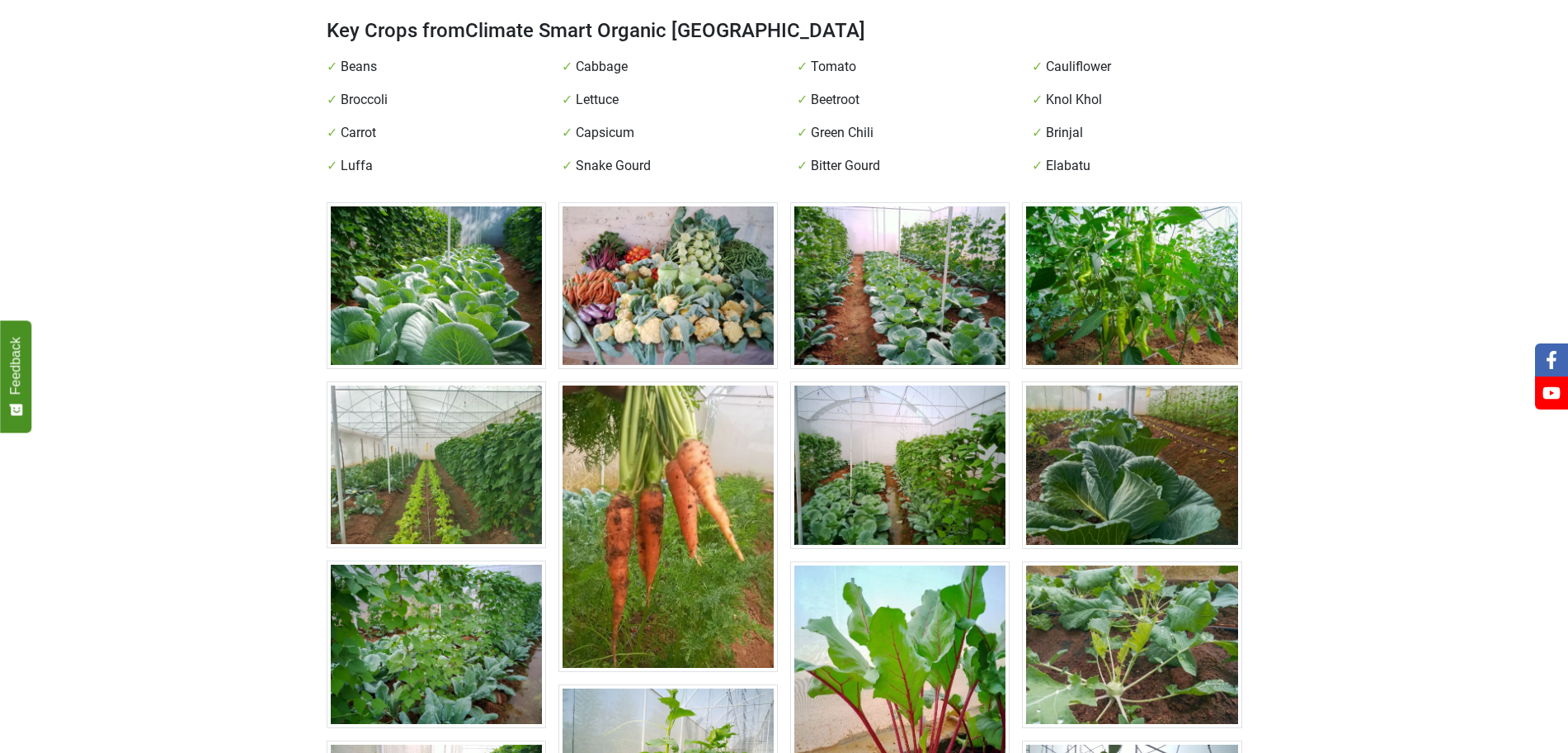
click at [460, 433] on img at bounding box center [436, 465] width 220 height 167
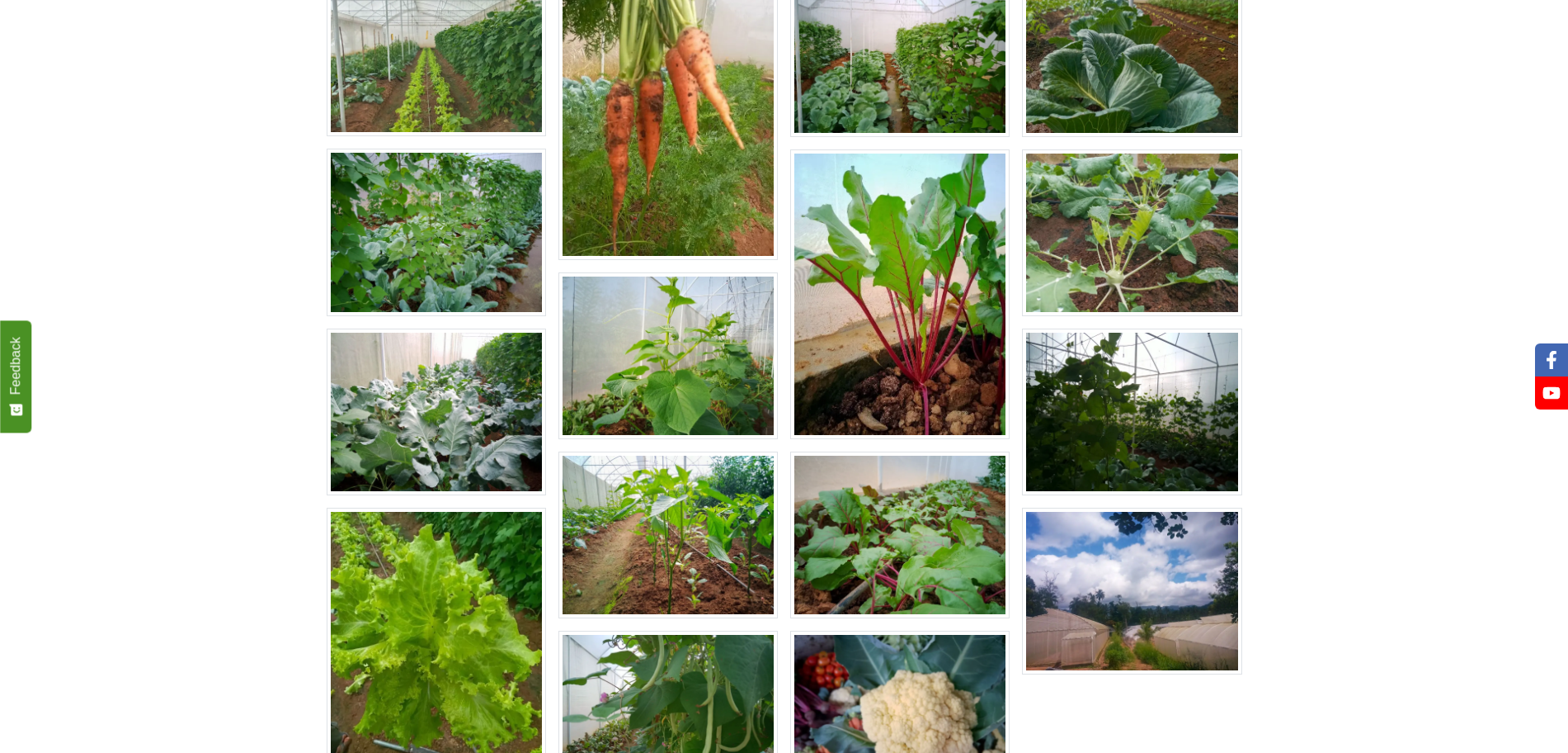
scroll to position [854, 0]
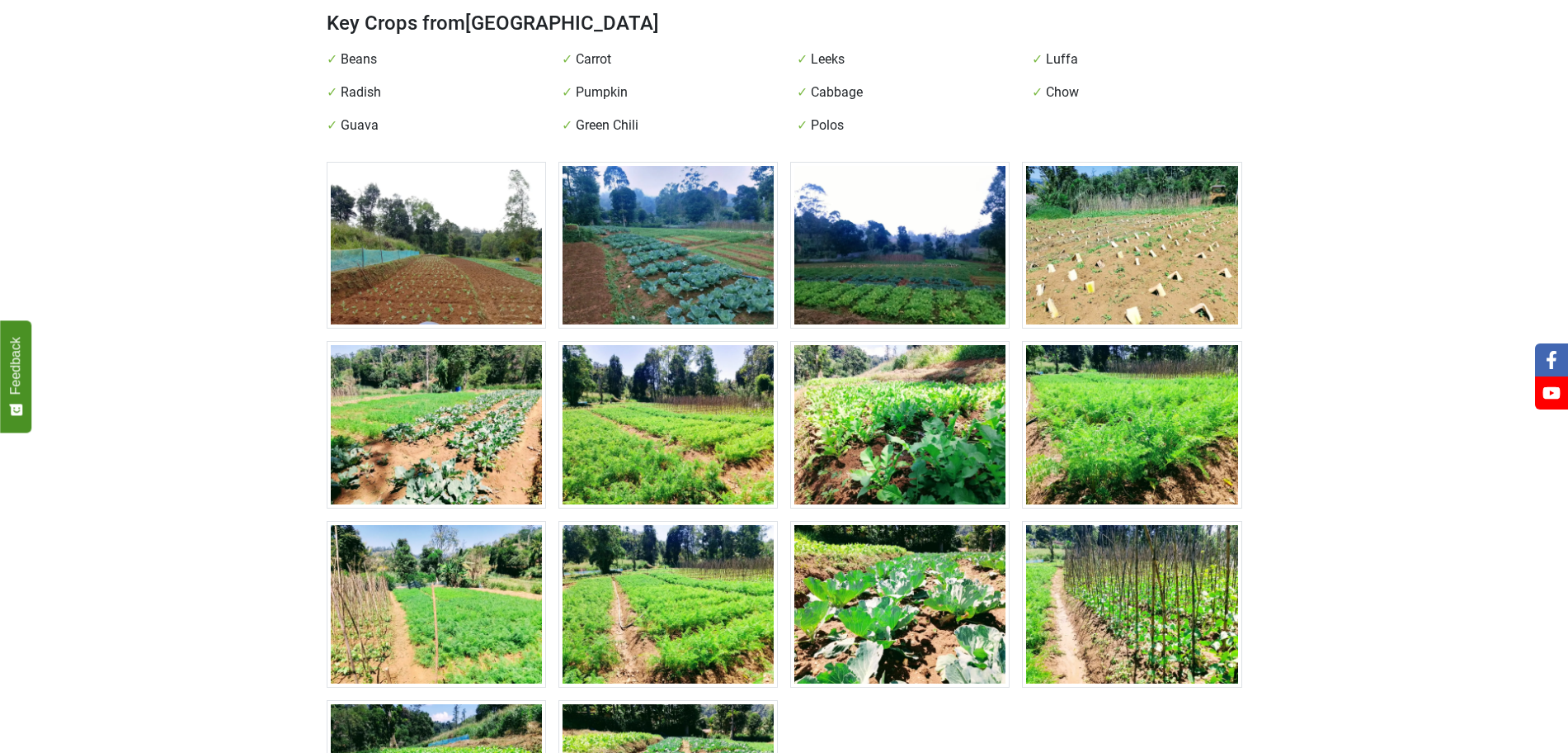
scroll to position [446, 0]
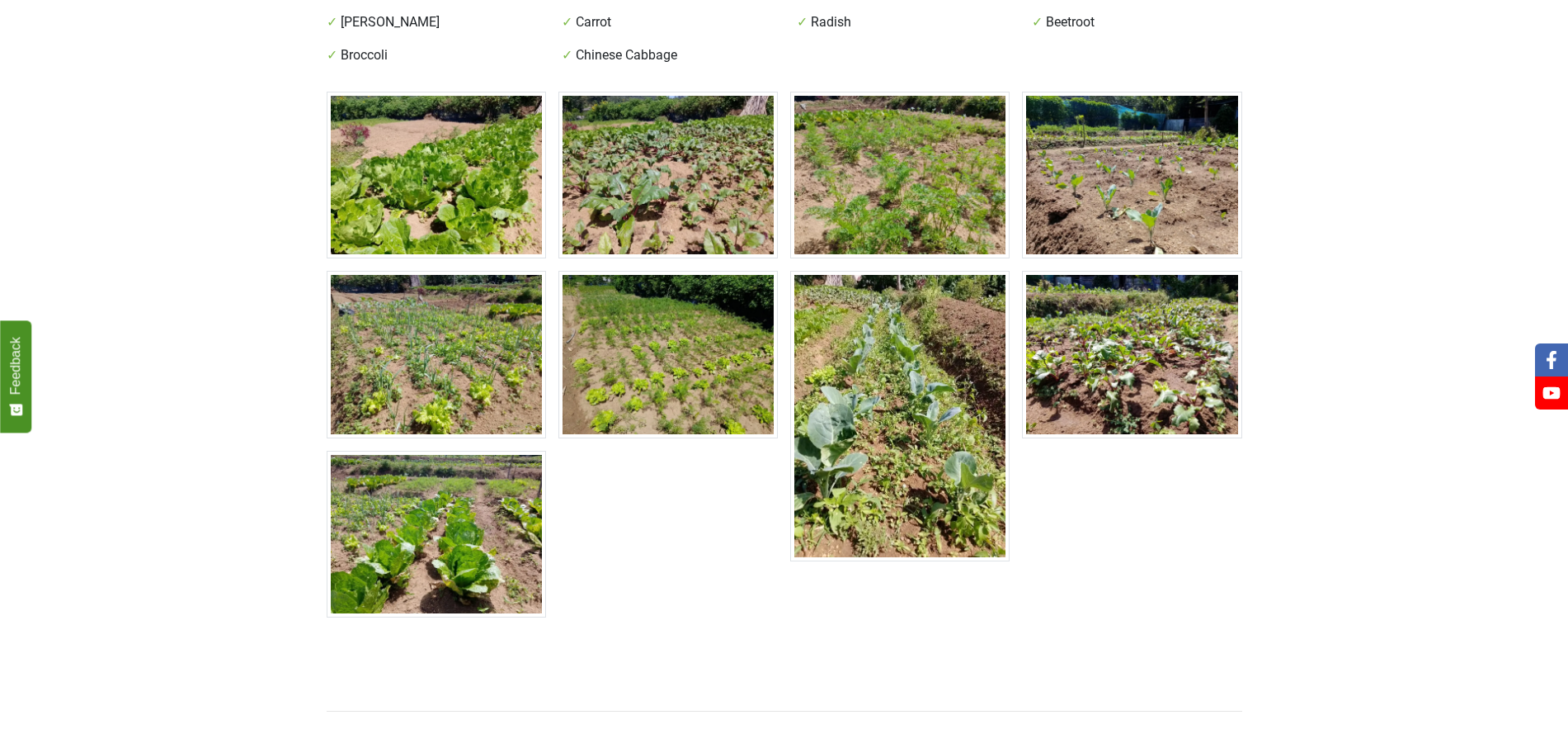
scroll to position [378, 0]
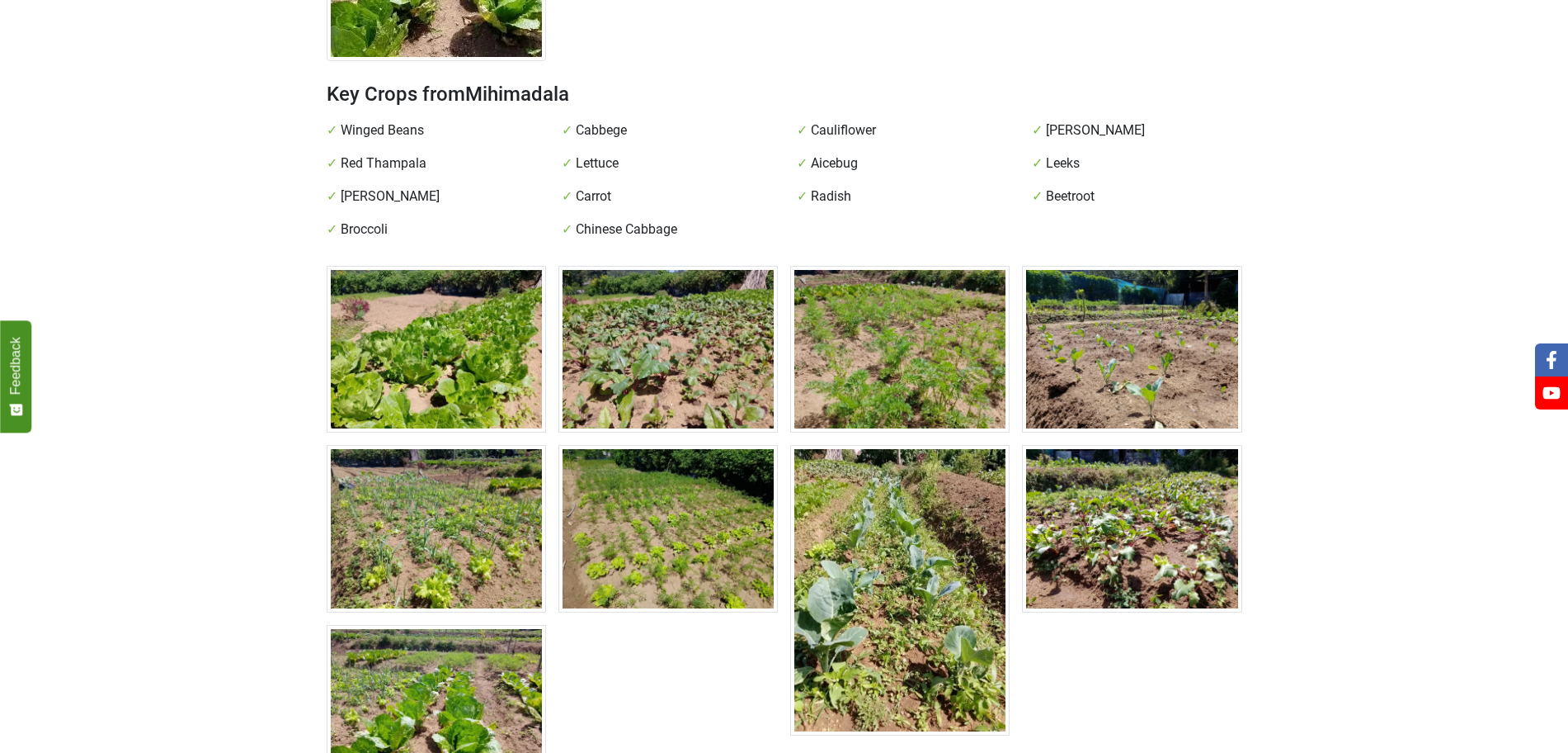
click at [445, 266] on img at bounding box center [436, 349] width 220 height 167
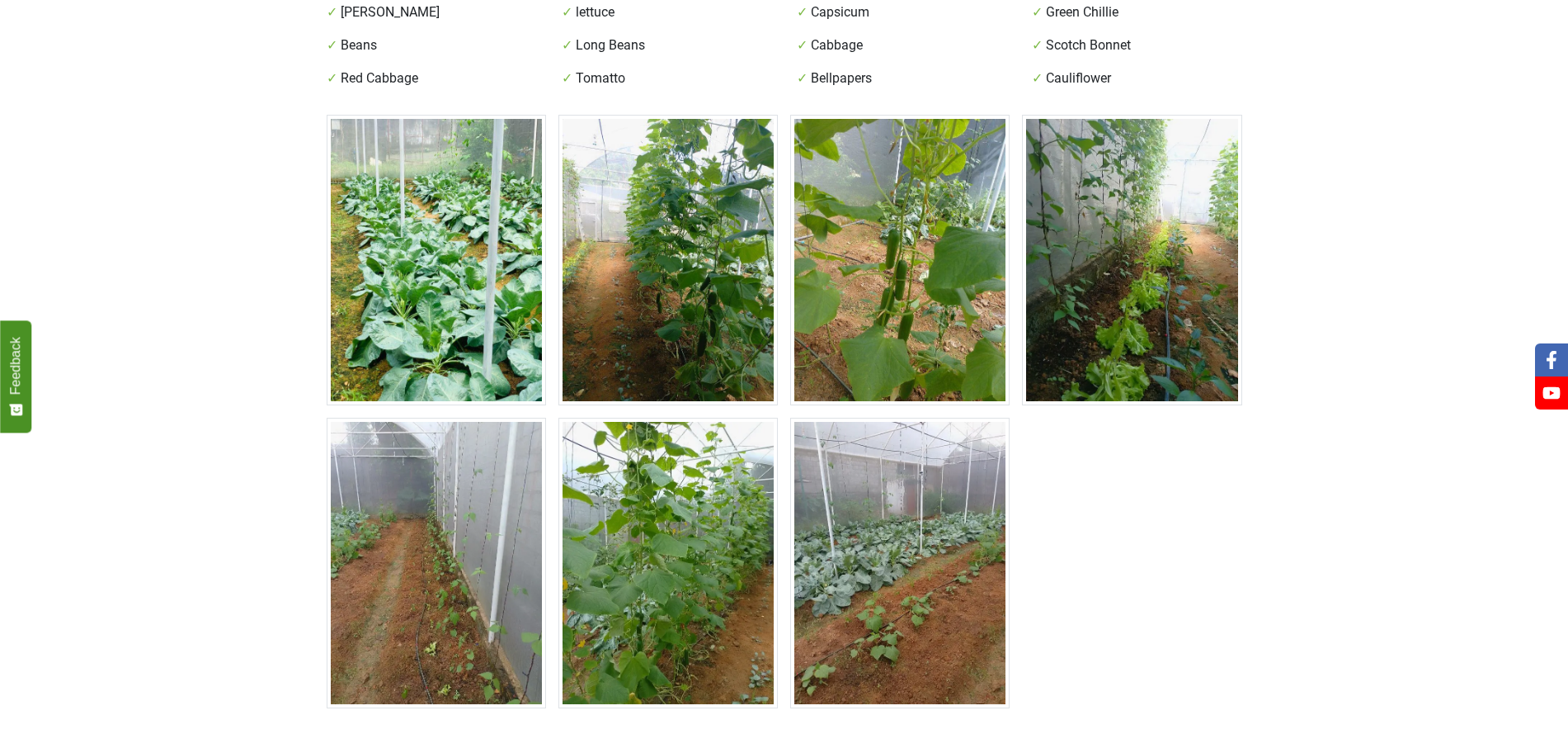
scroll to position [498, 0]
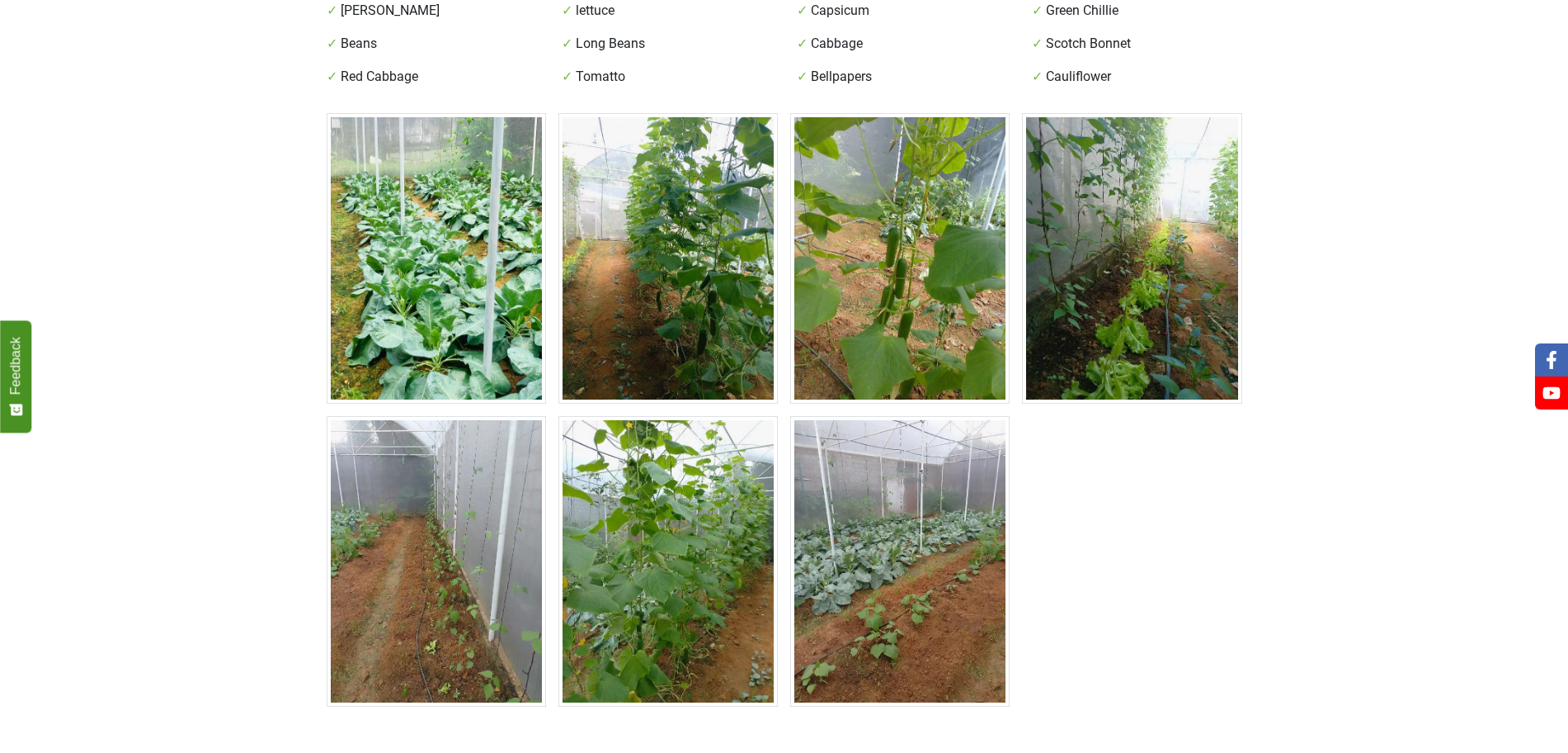
click at [925, 202] on img at bounding box center [899, 258] width 220 height 291
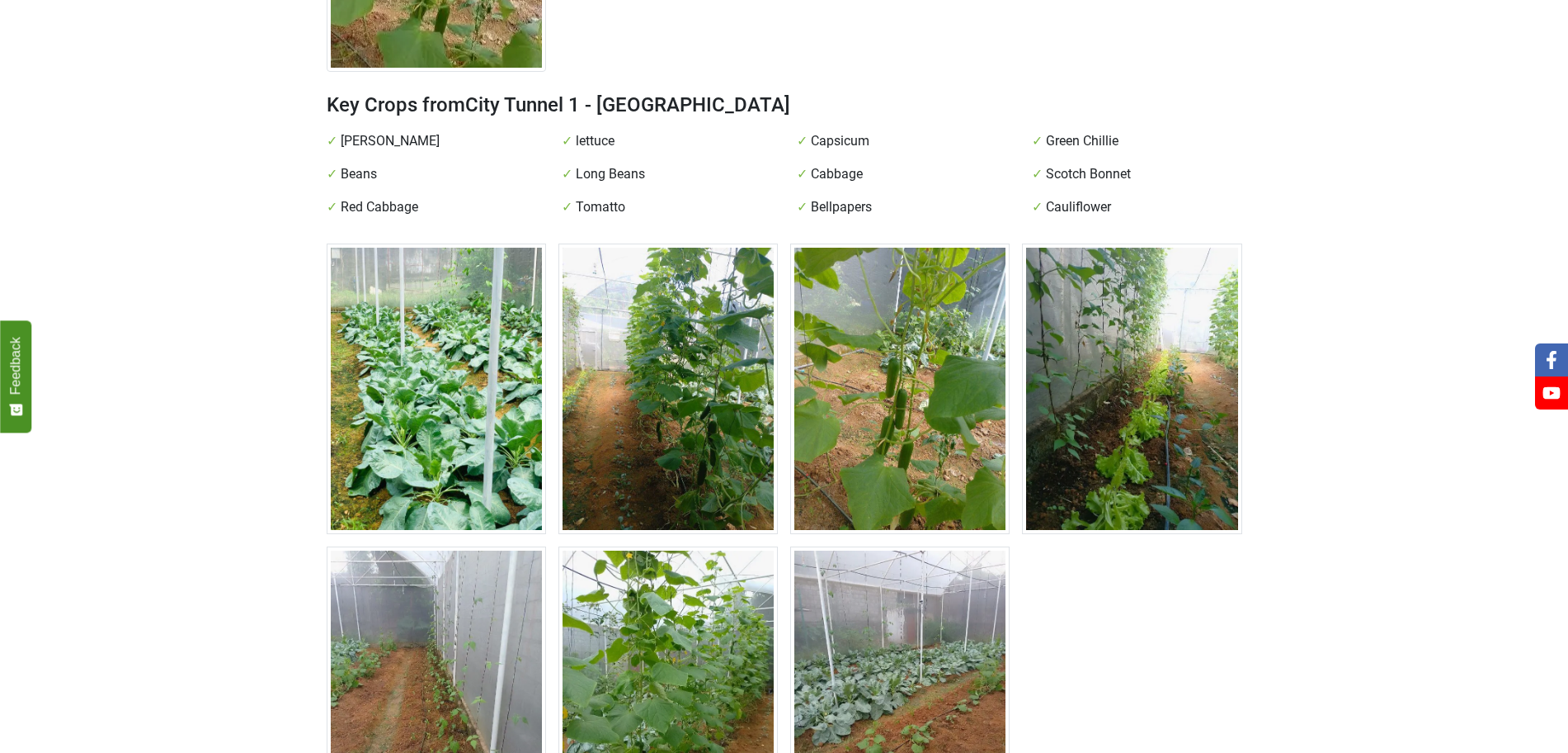
scroll to position [364, 0]
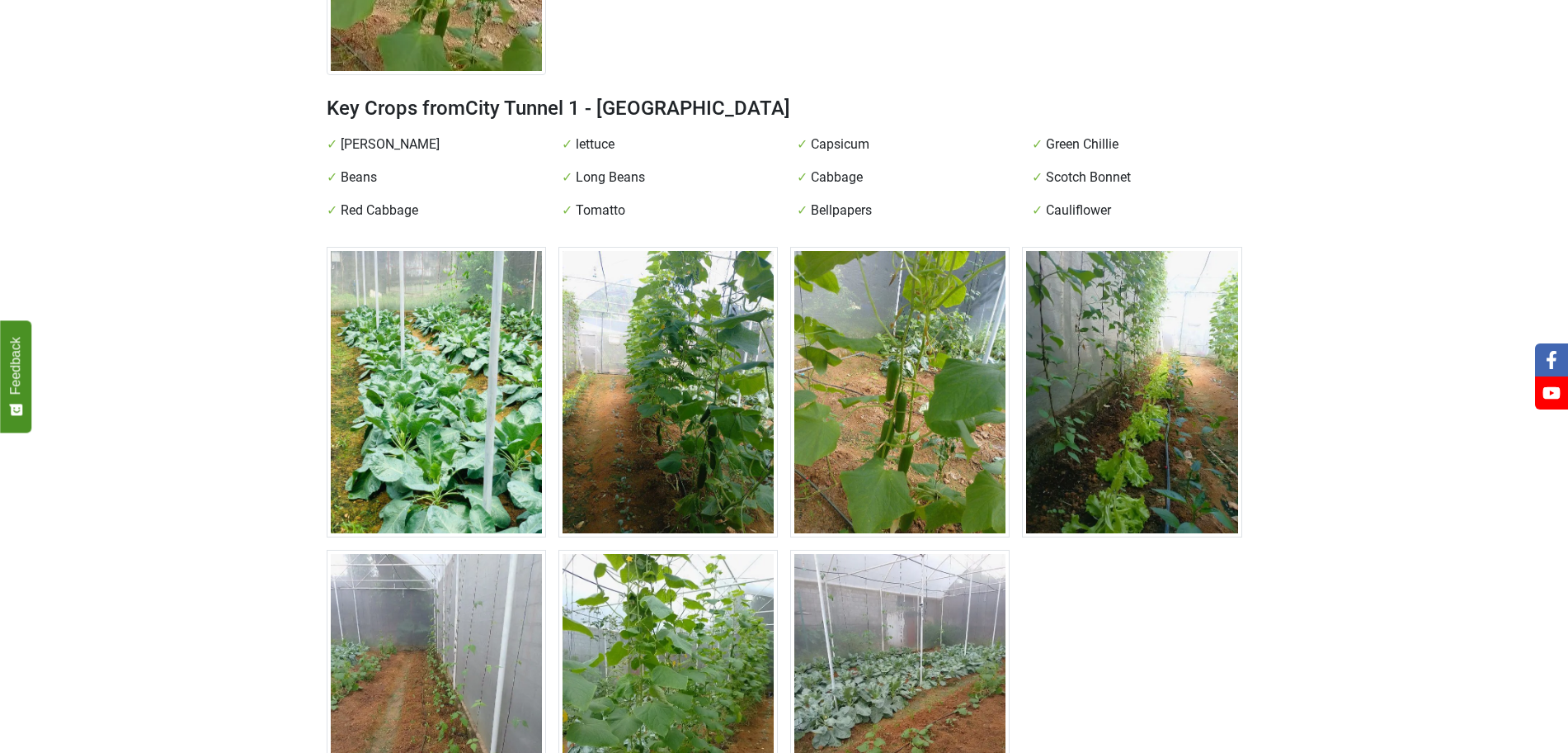
click at [491, 305] on img at bounding box center [436, 392] width 220 height 291
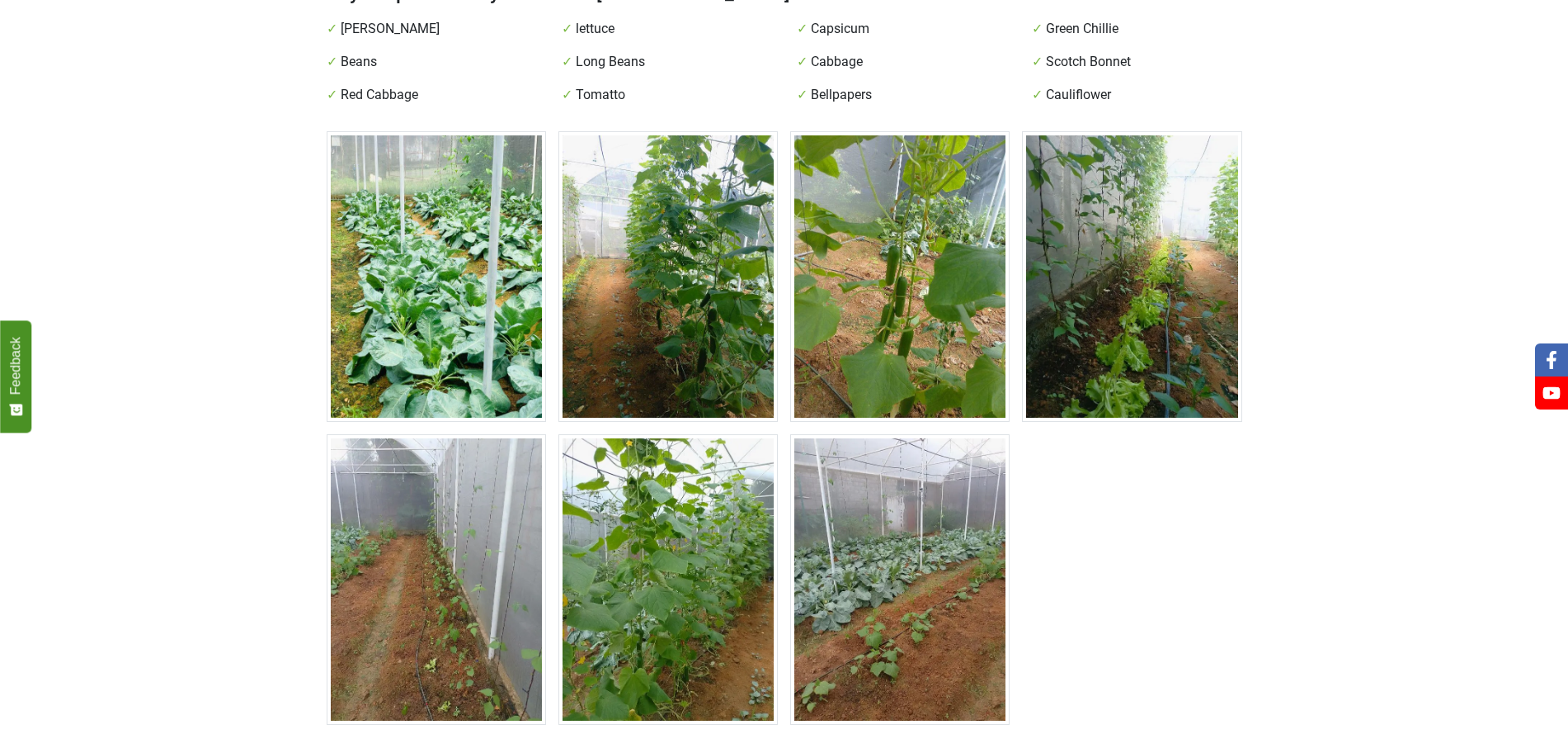
scroll to position [487, 0]
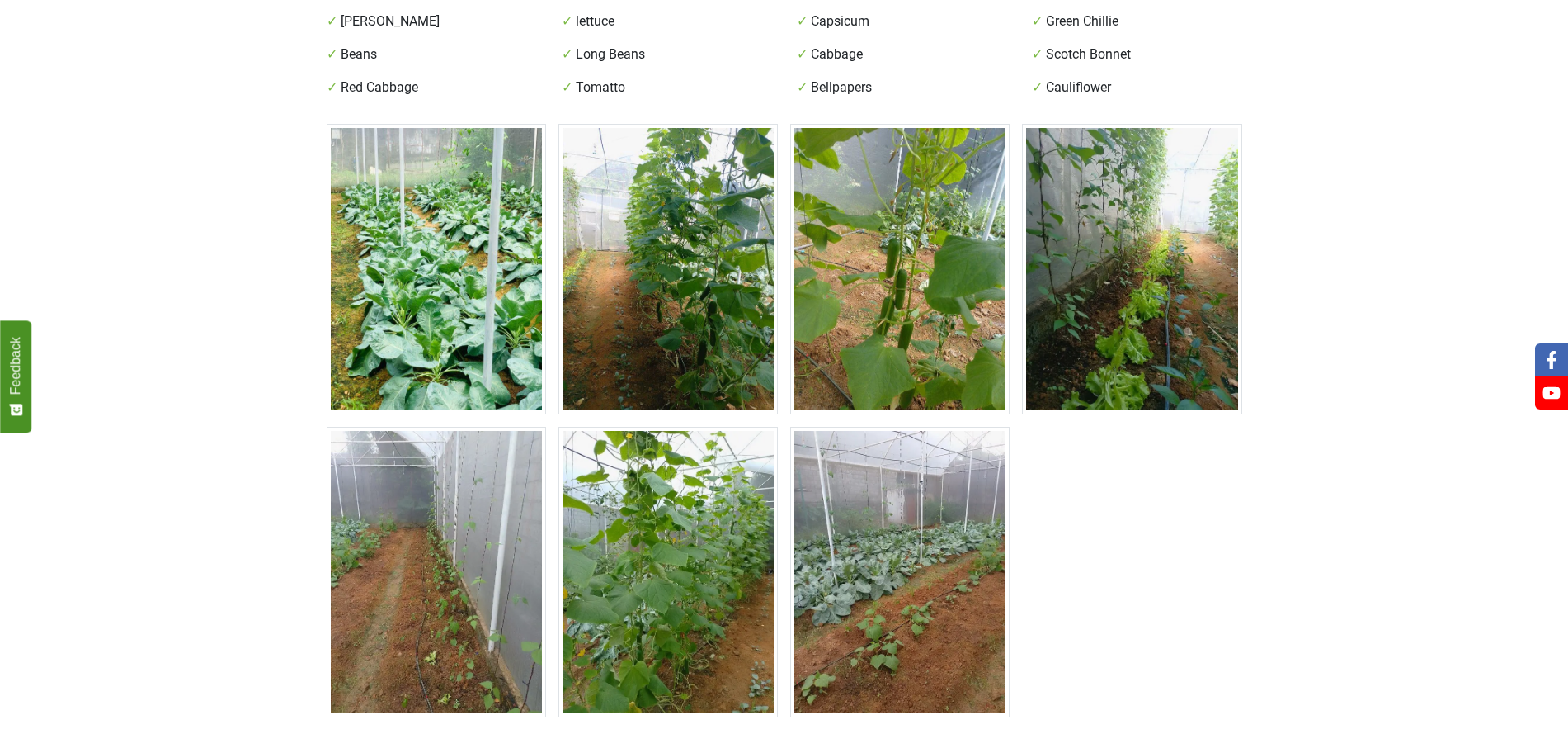
click at [1156, 252] on img at bounding box center [1131, 268] width 220 height 291
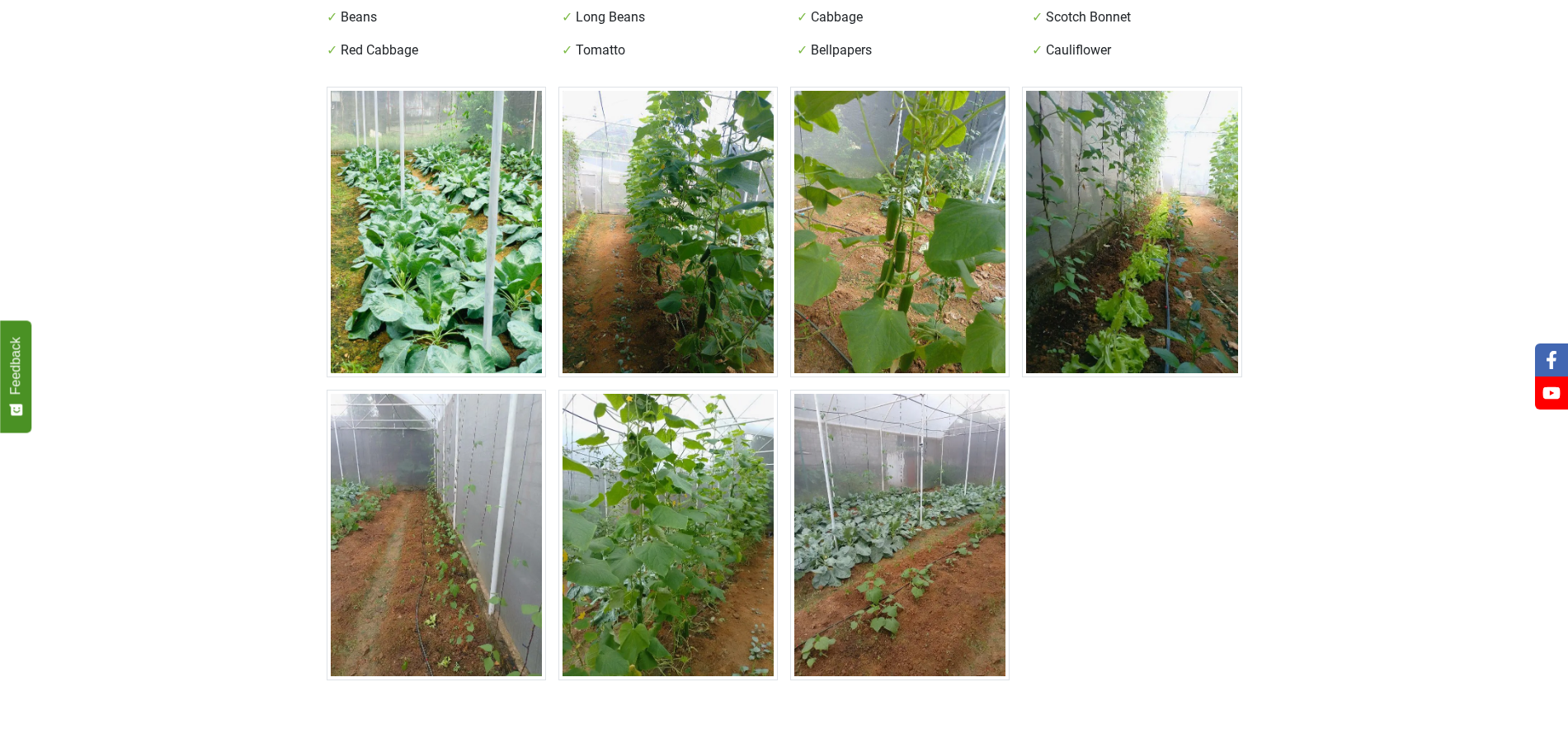
click at [867, 492] on img at bounding box center [899, 534] width 220 height 291
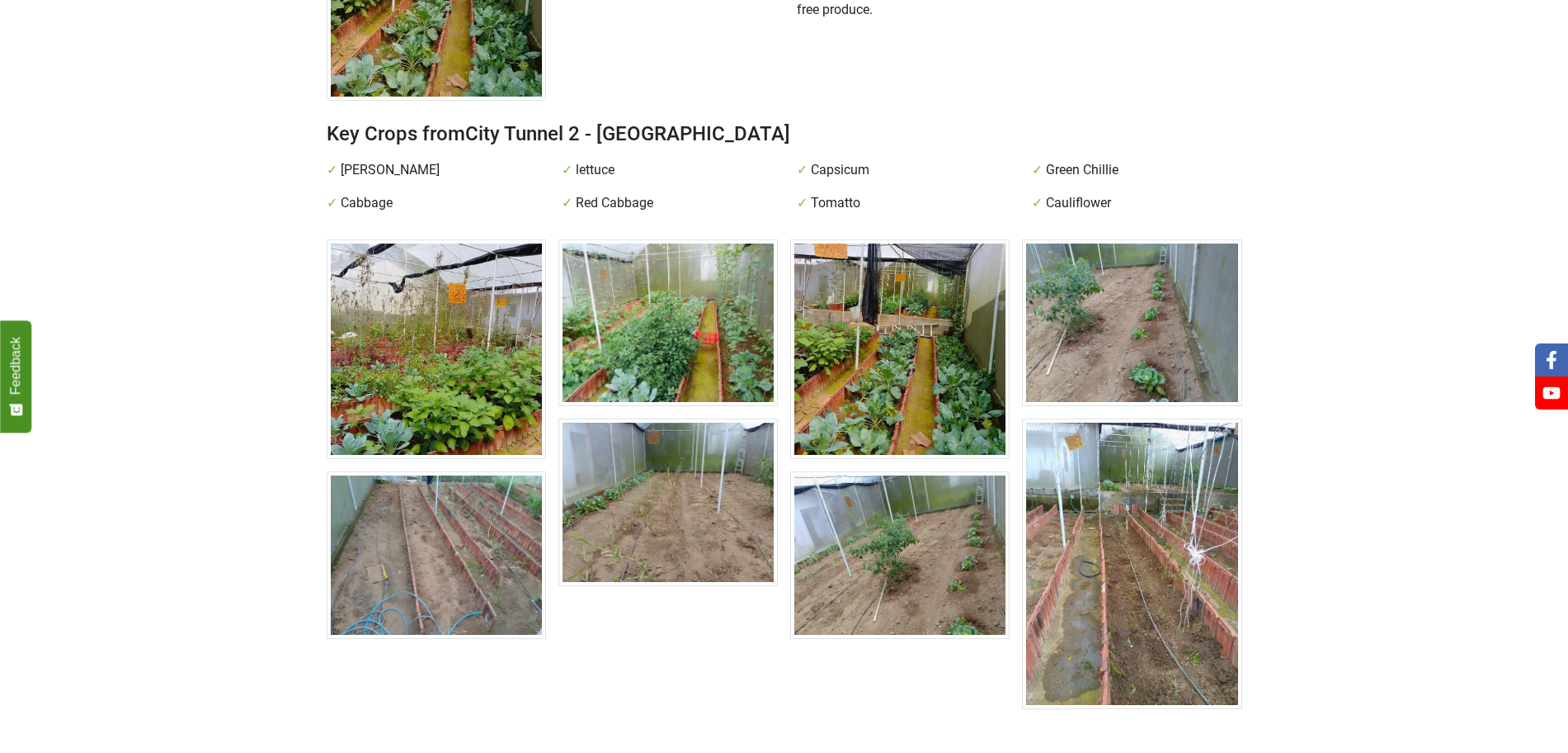
scroll to position [340, 0]
click at [403, 248] on img at bounding box center [436, 348] width 220 height 220
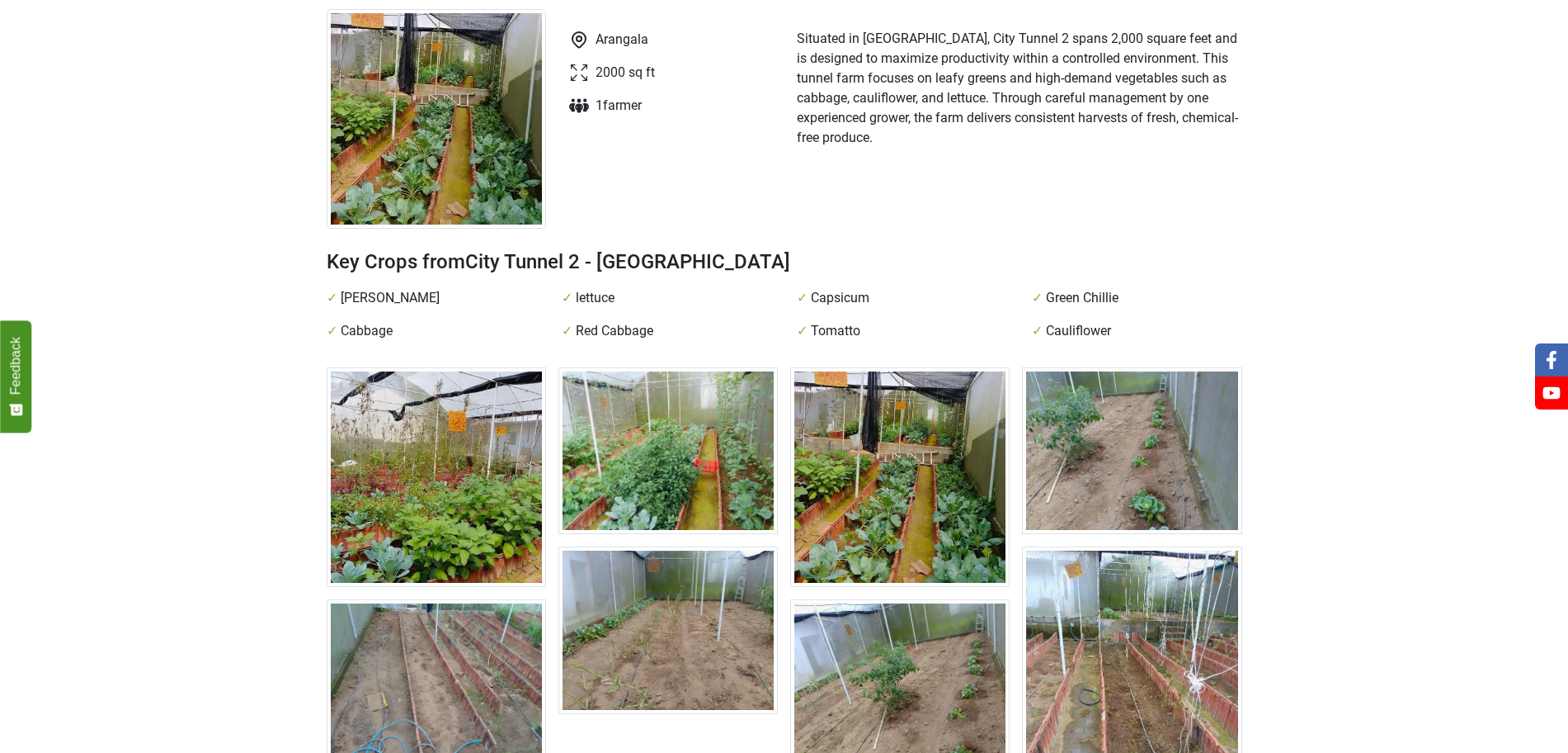
scroll to position [207, 0]
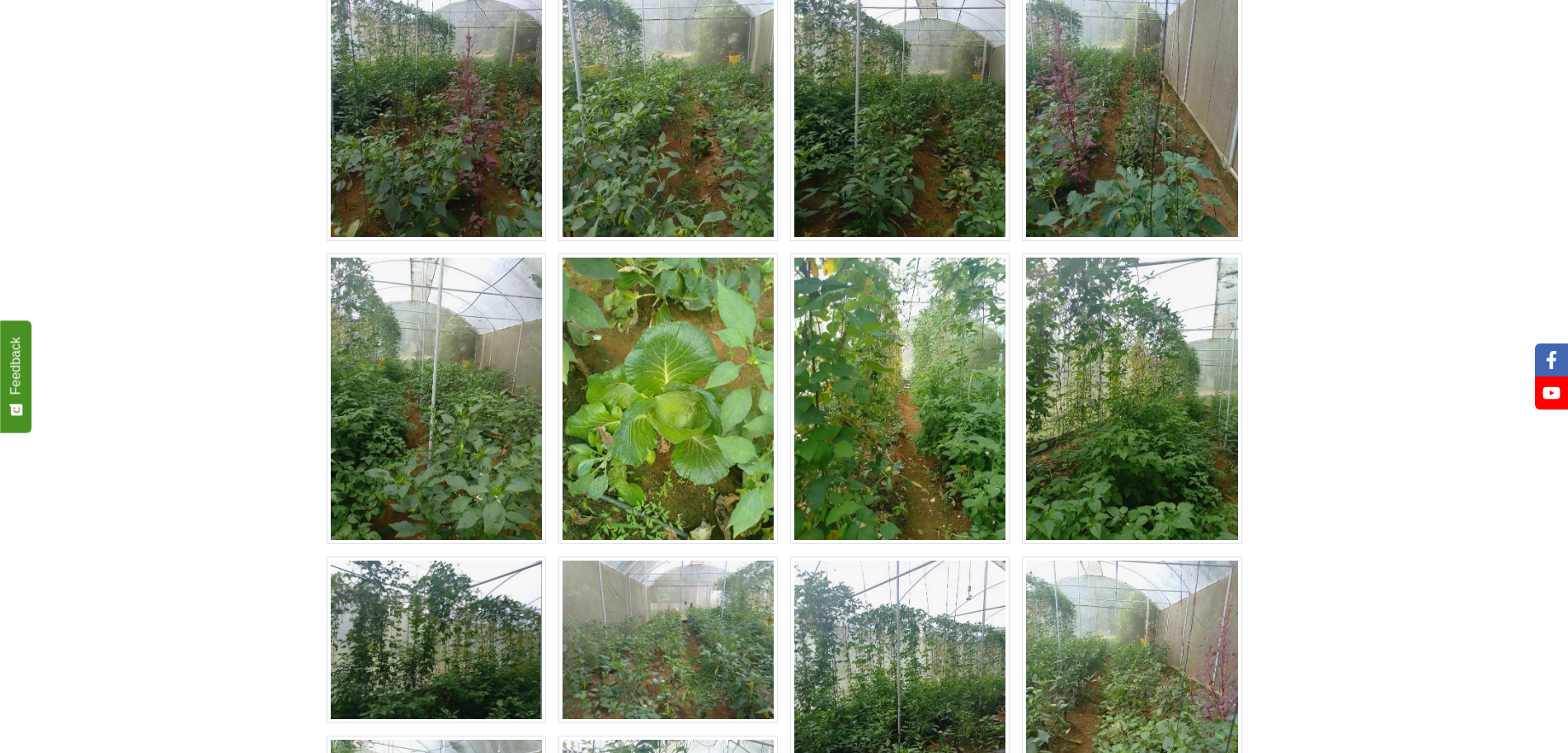
scroll to position [619, 0]
